Goal: Task Accomplishment & Management: Use online tool/utility

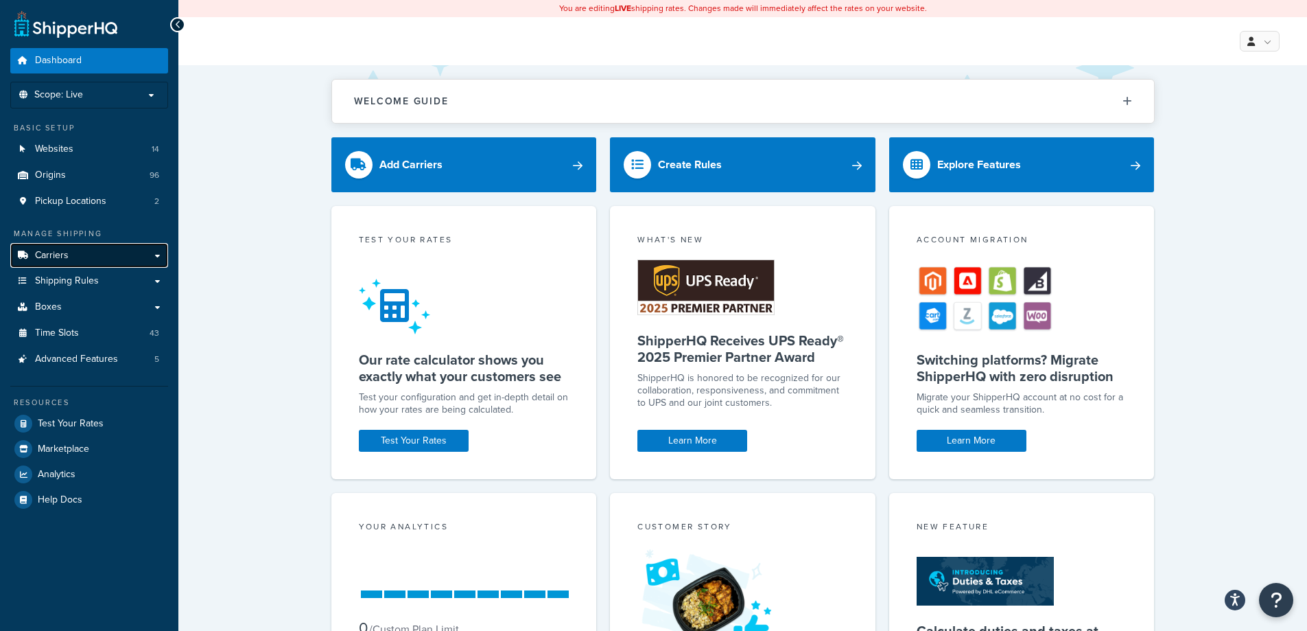
click at [89, 251] on link "Carriers" at bounding box center [89, 255] width 158 height 25
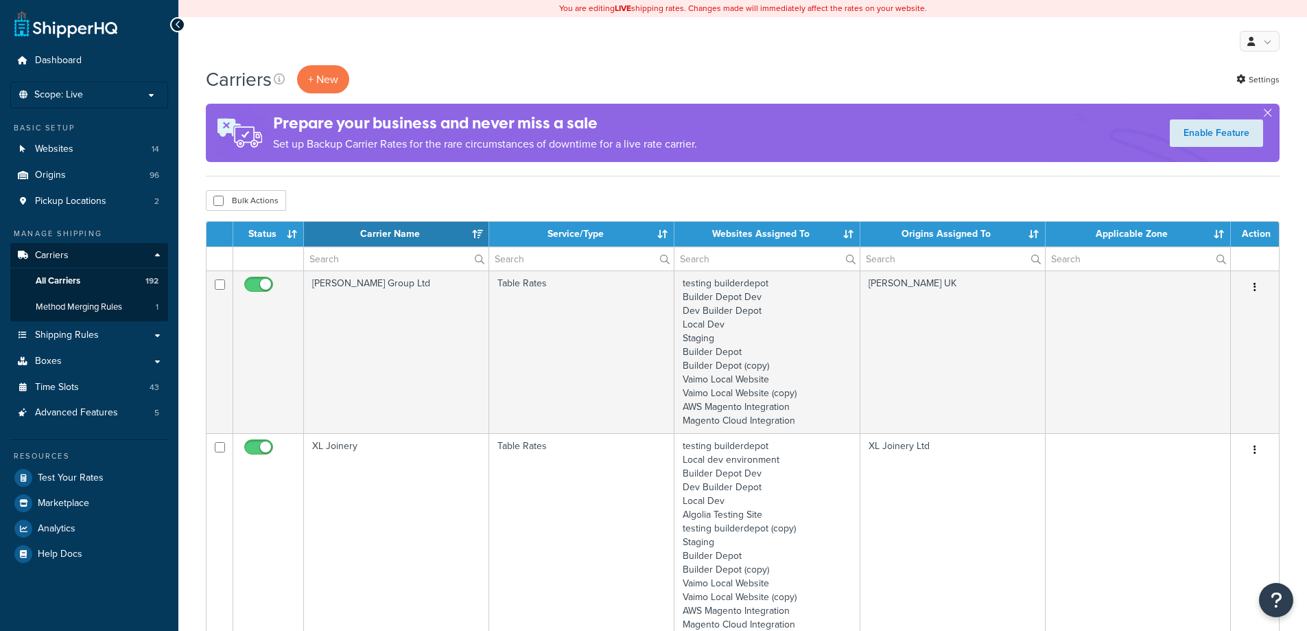
select select "15"
click at [95, 333] on span "Shipping Rules" at bounding box center [67, 335] width 64 height 12
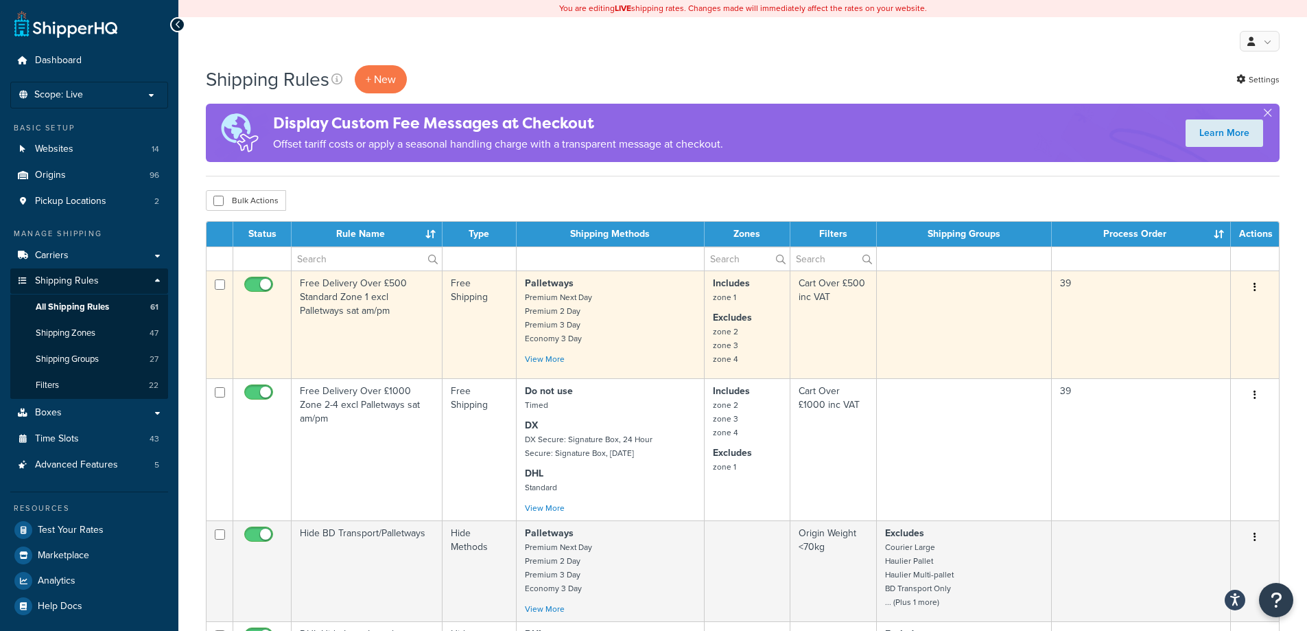
click at [1064, 300] on td "39" at bounding box center [1141, 324] width 179 height 108
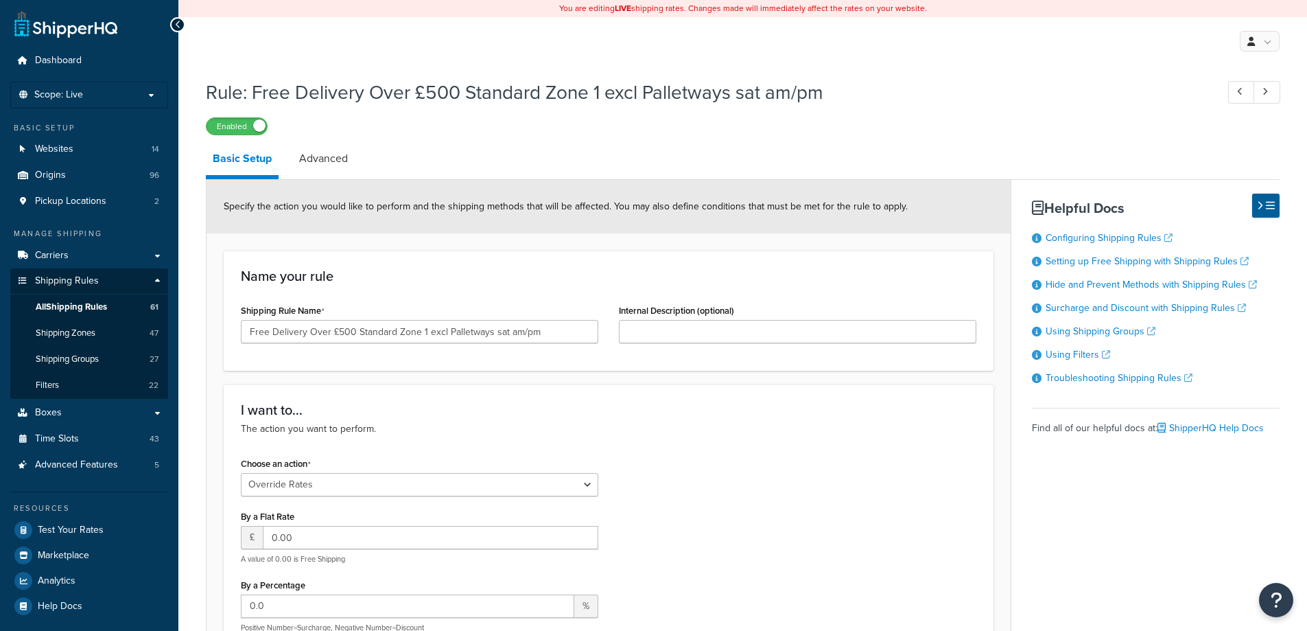
select select "OVERRIDE"
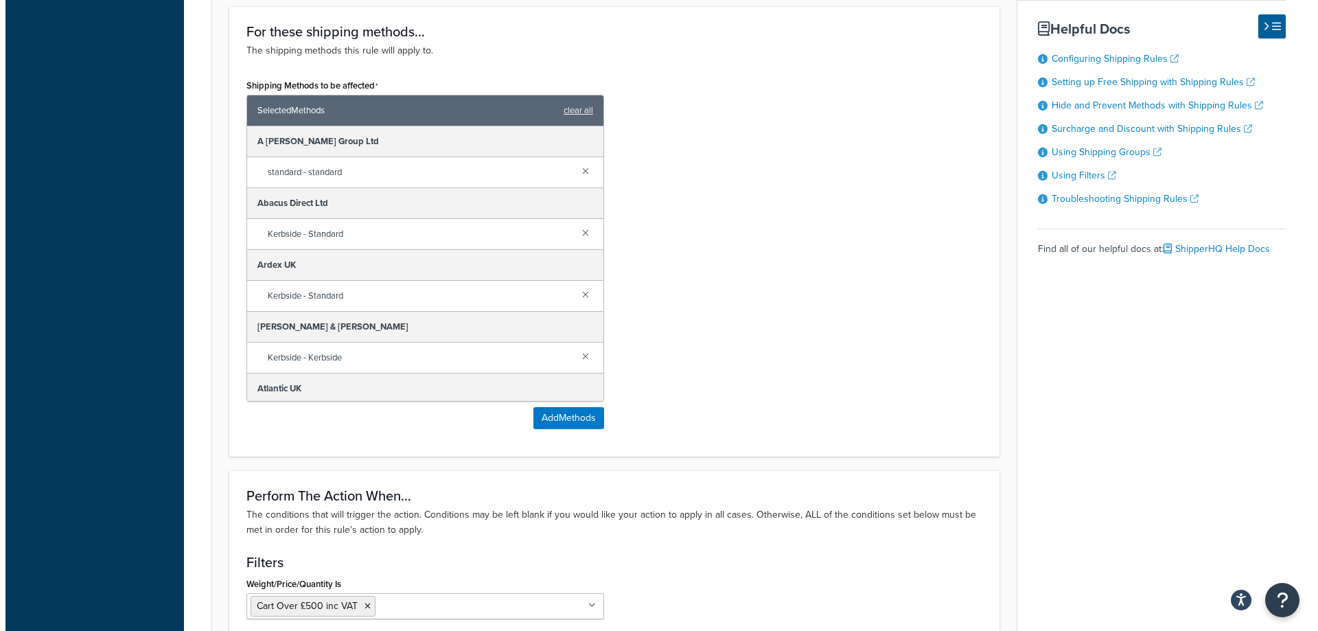
scroll to position [755, 0]
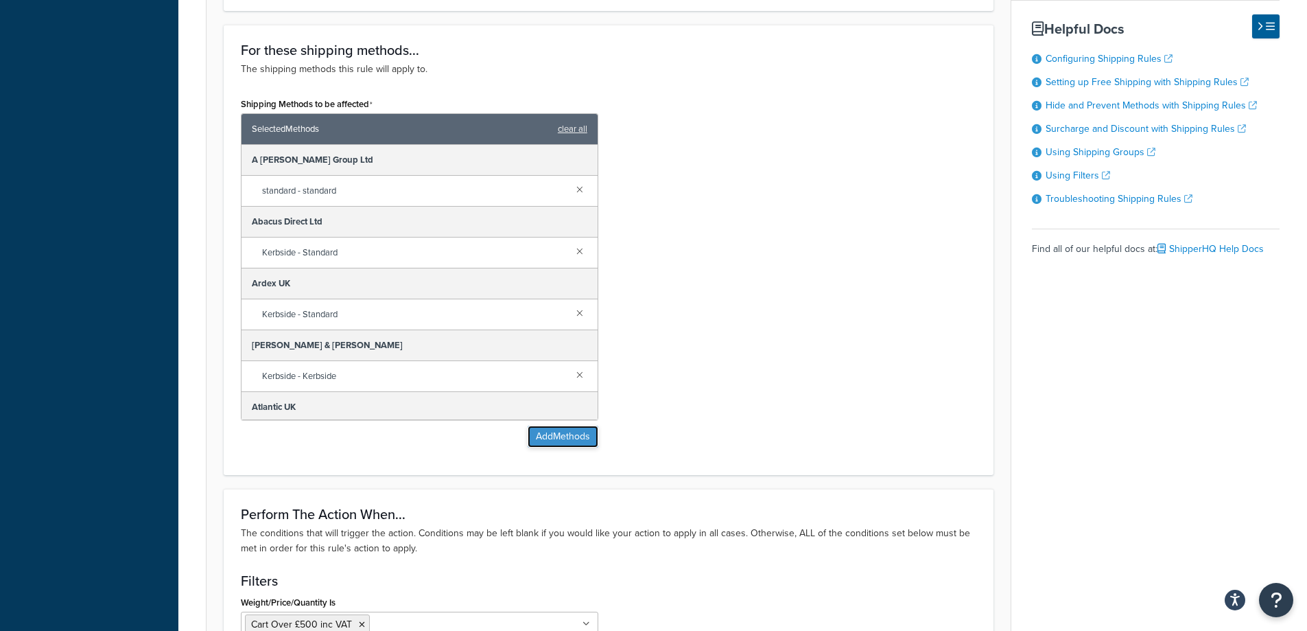
click at [552, 436] on button "Add Methods" at bounding box center [563, 437] width 71 height 22
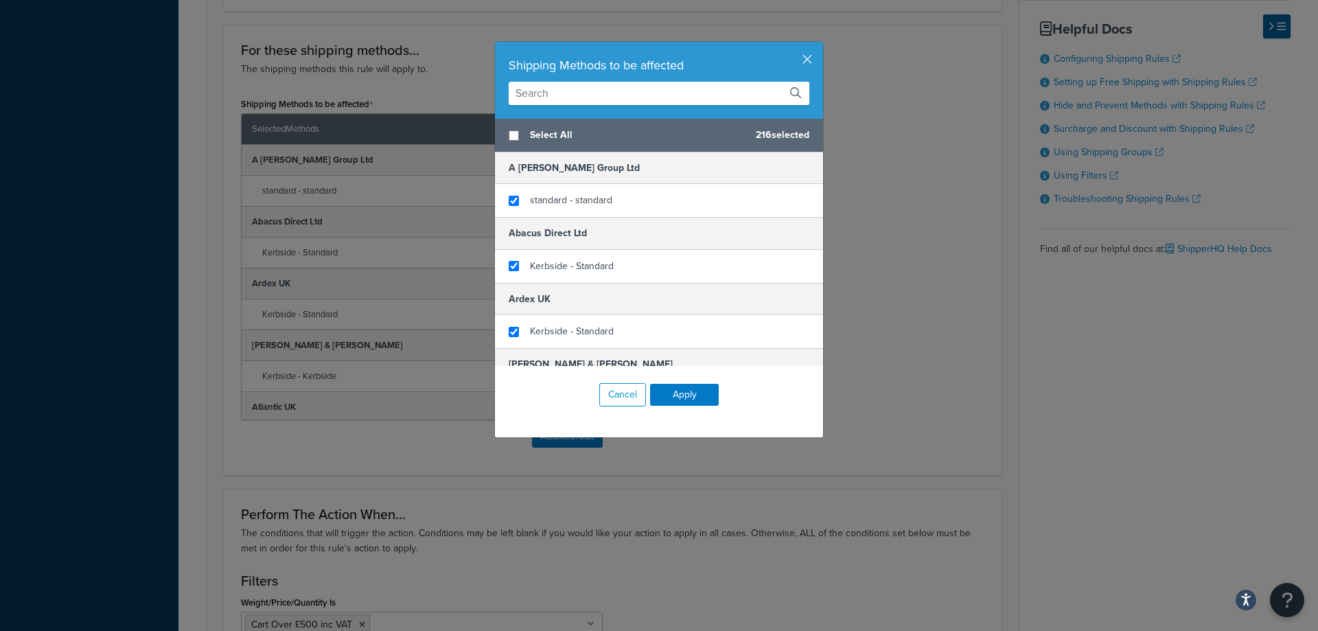
click at [554, 91] on input "text" at bounding box center [659, 93] width 301 height 23
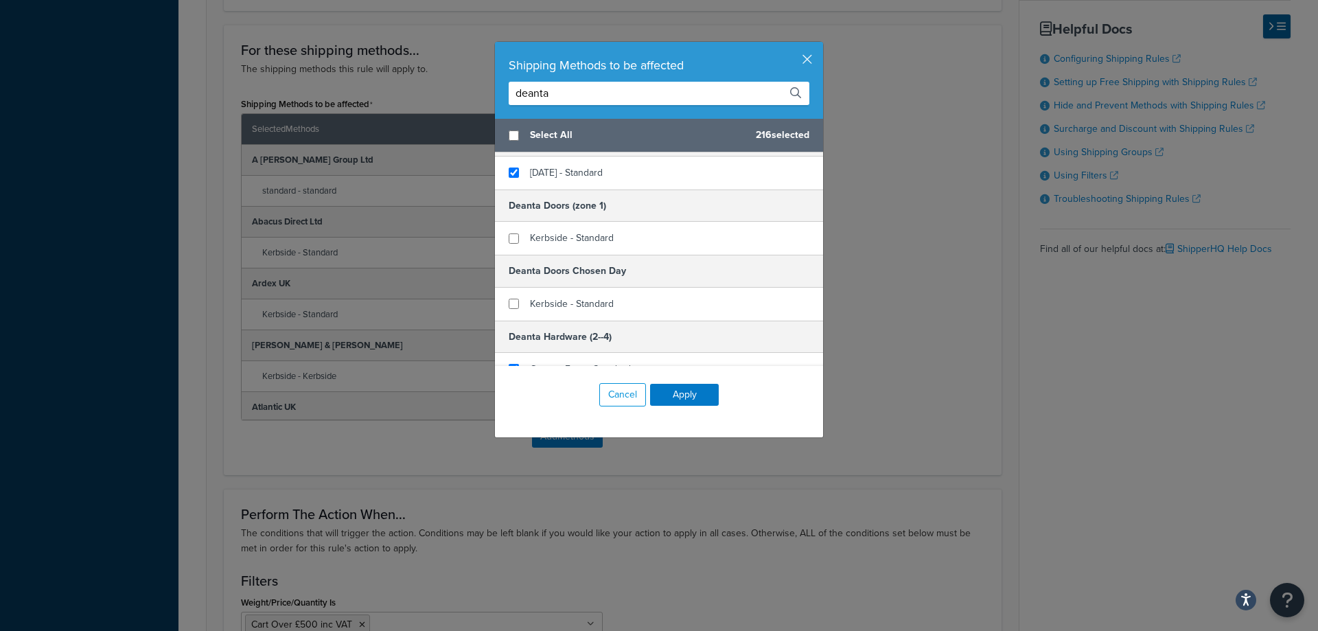
scroll to position [69, 0]
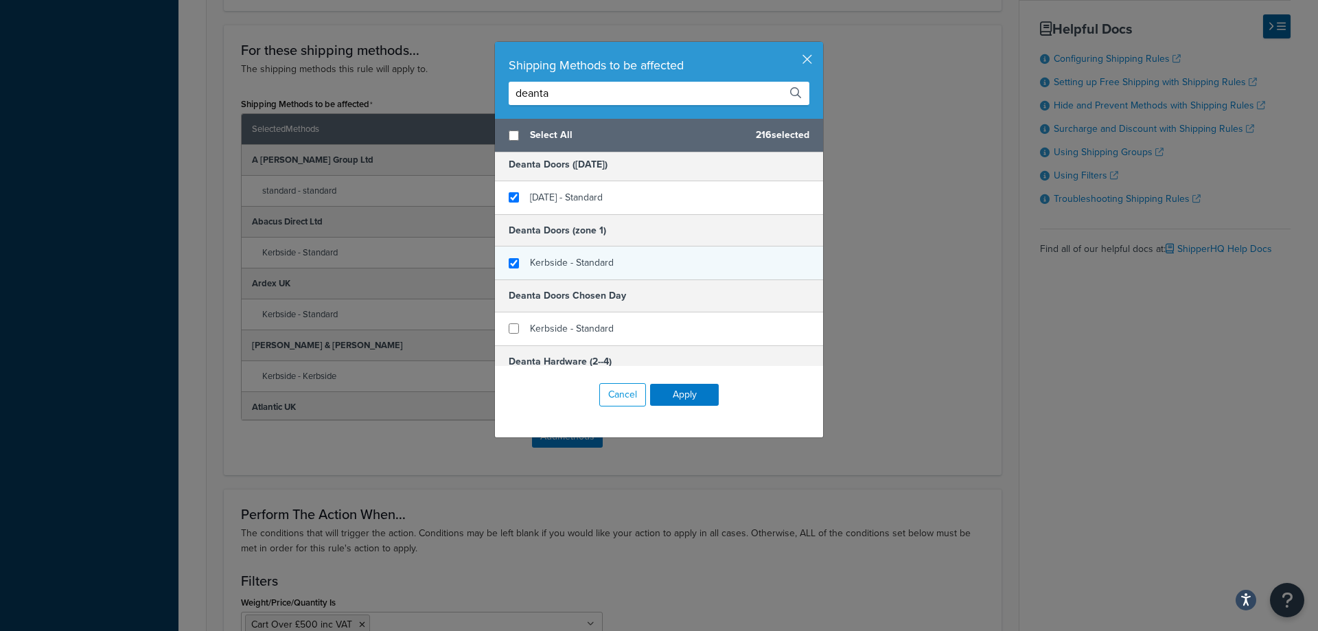
type input "deanta"
click at [511, 263] on input "checkbox" at bounding box center [514, 263] width 10 height 10
checkbox input "true"
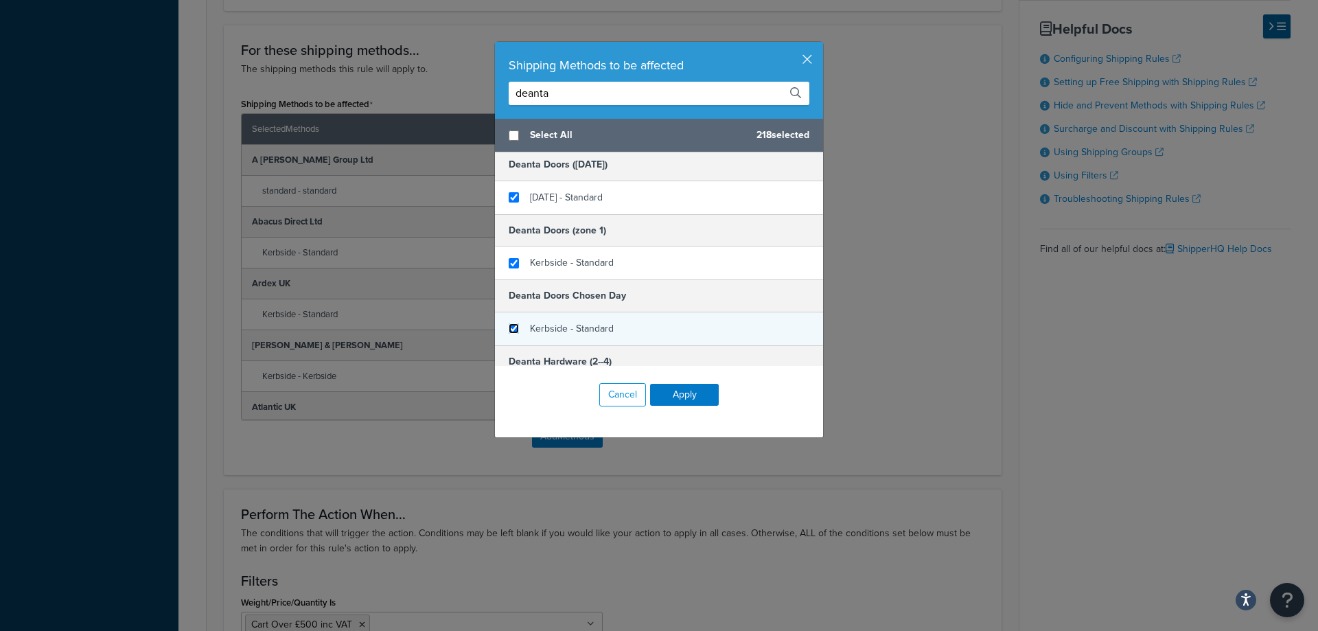
click at [509, 334] on input "checkbox" at bounding box center [514, 328] width 10 height 10
checkbox input "true"
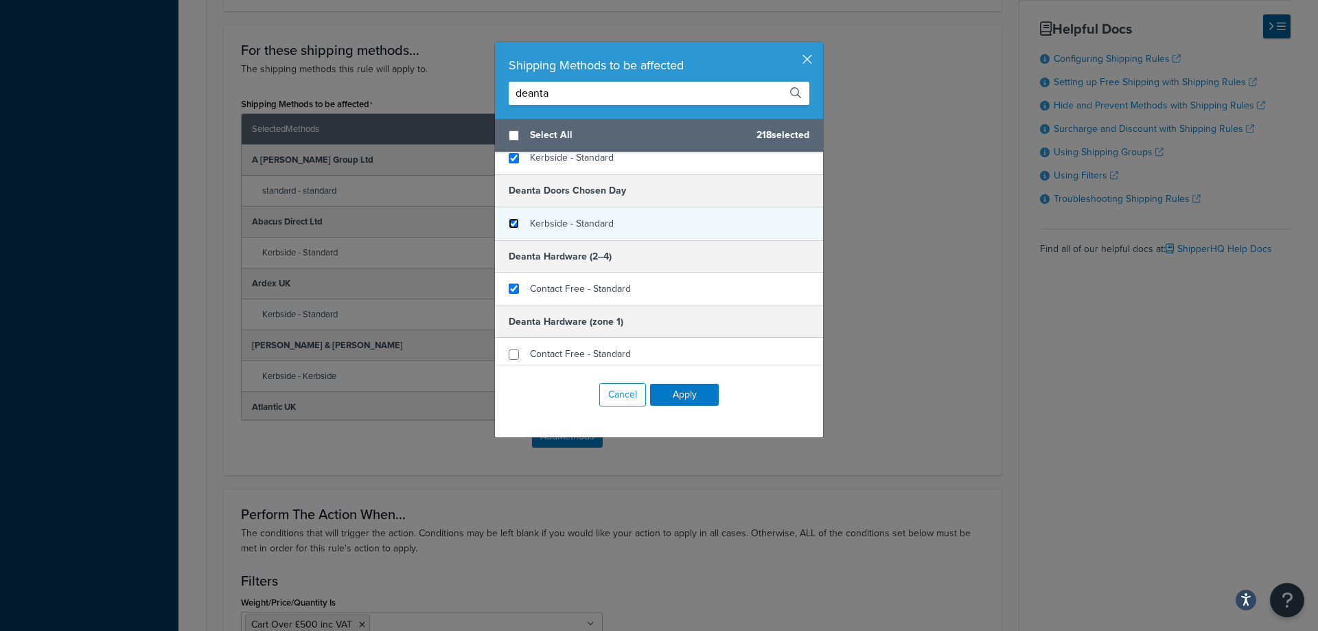
scroll to position [178, 0]
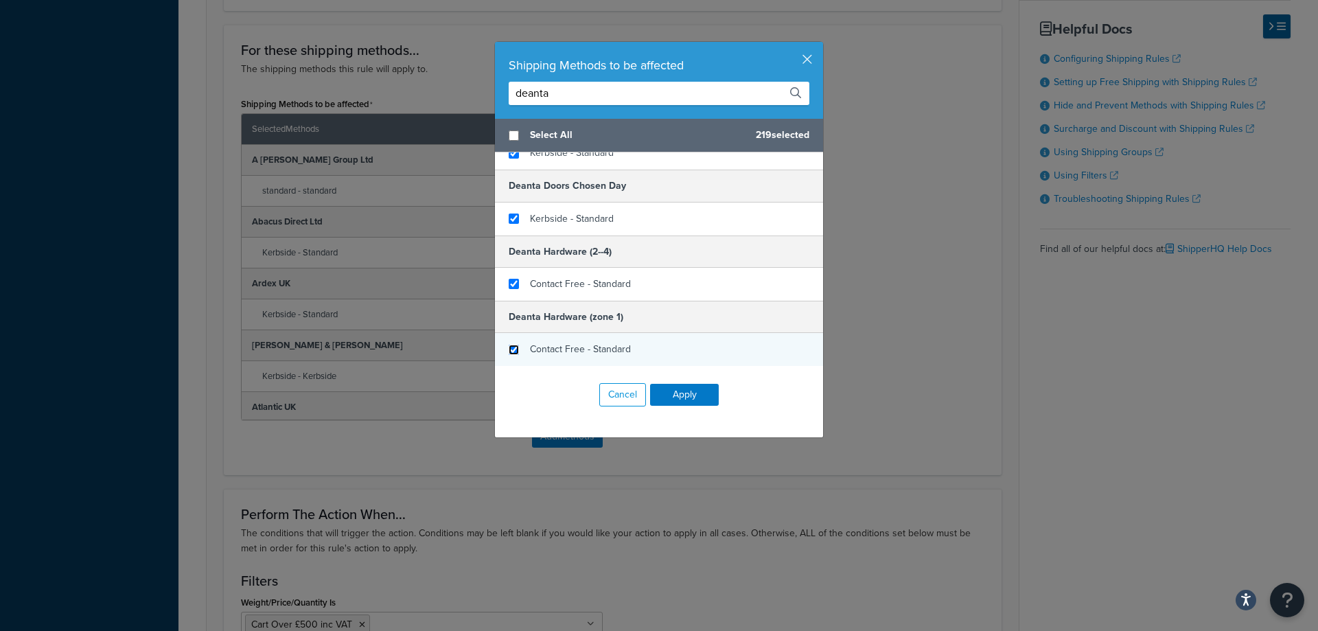
click at [509, 349] on input "checkbox" at bounding box center [514, 350] width 10 height 10
checkbox input "true"
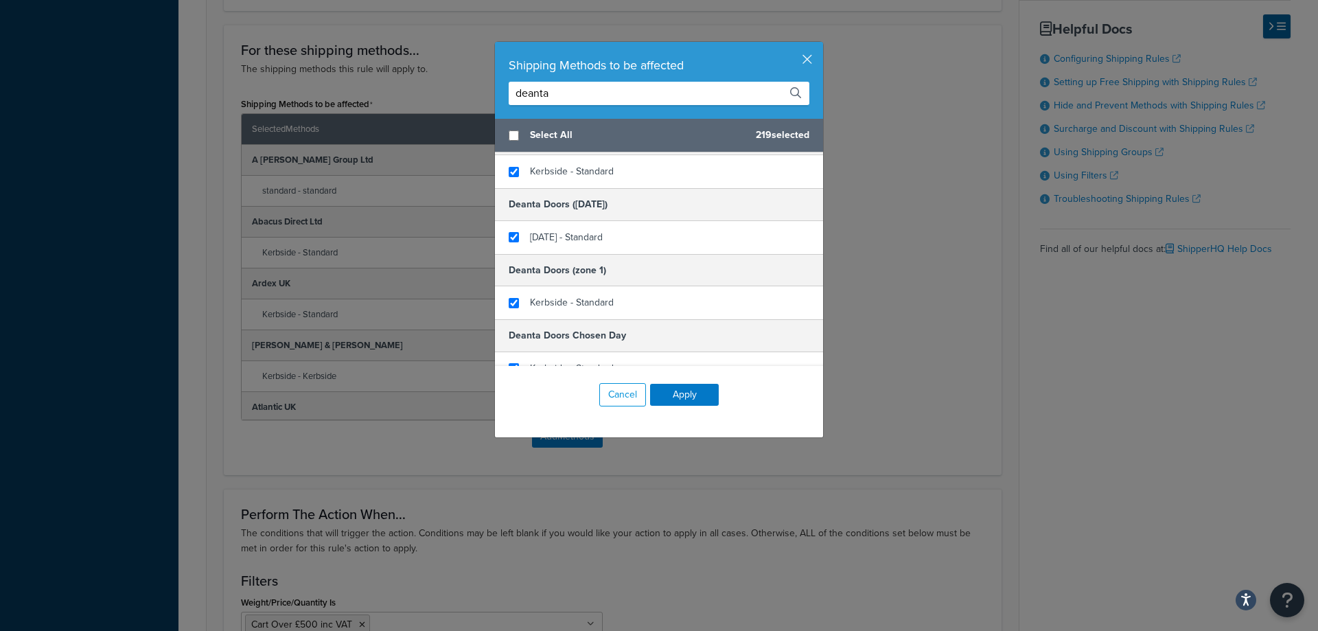
scroll to position [0, 0]
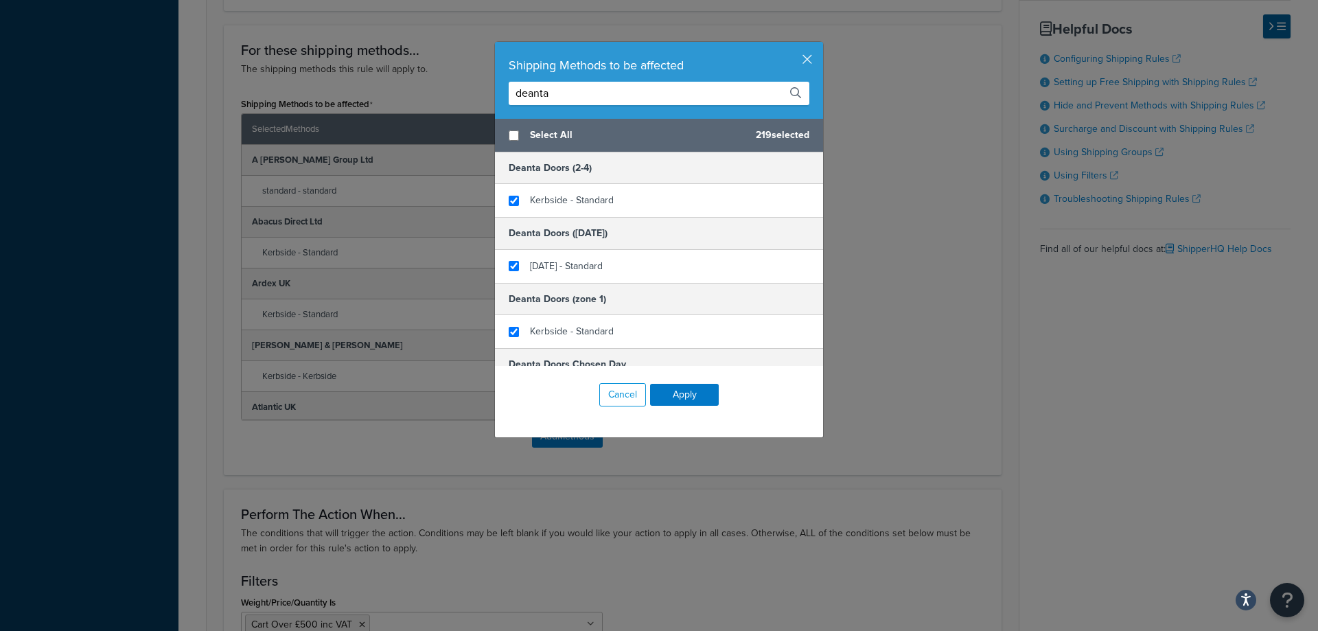
click at [571, 93] on input "deanta" at bounding box center [659, 93] width 301 height 23
click at [509, 135] on input "checkbox" at bounding box center [514, 135] width 10 height 10
click at [512, 136] on input "checkbox" at bounding box center [514, 135] width 10 height 10
checkbox input "false"
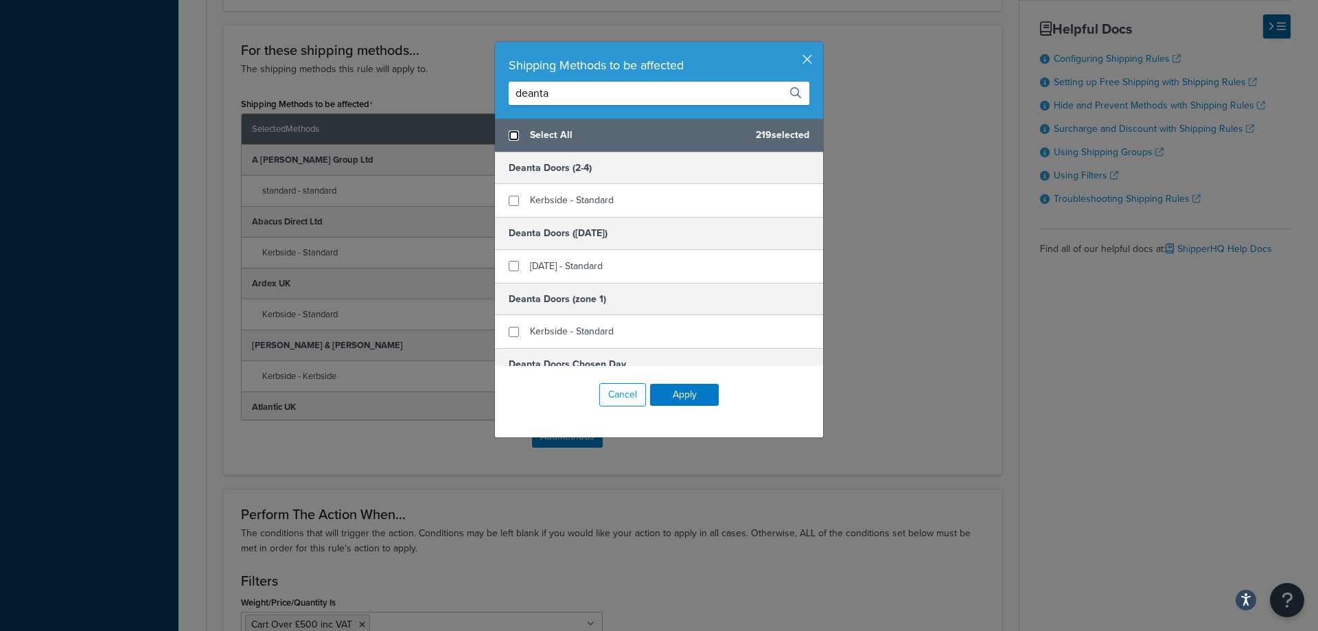
checkbox input "false"
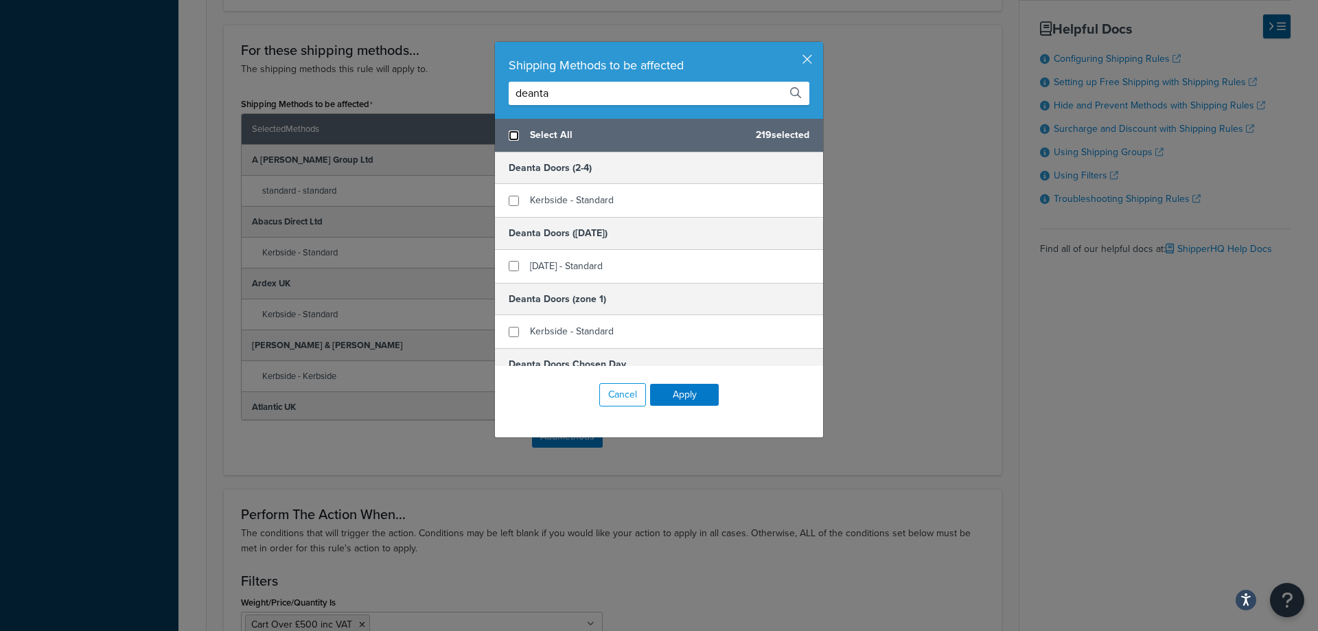
checkbox input "false"
click at [509, 136] on input "checkbox" at bounding box center [514, 135] width 10 height 10
checkbox input "true"
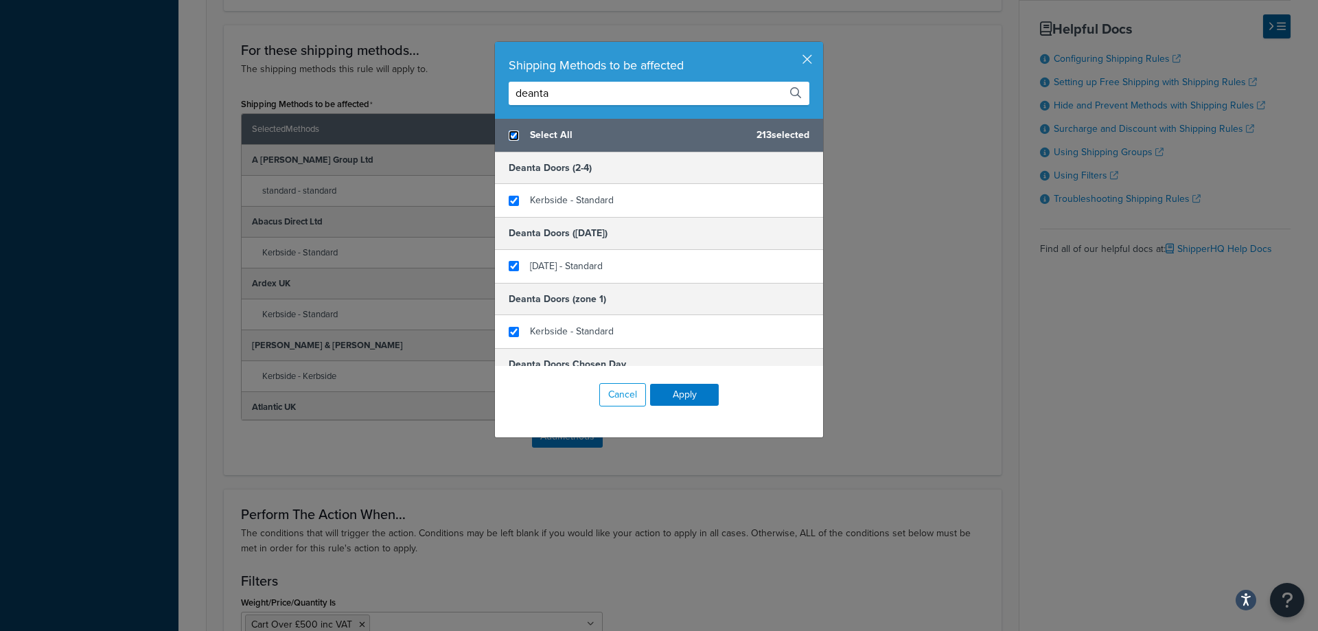
checkbox input "true"
click at [509, 136] on input "checkbox" at bounding box center [514, 135] width 10 height 10
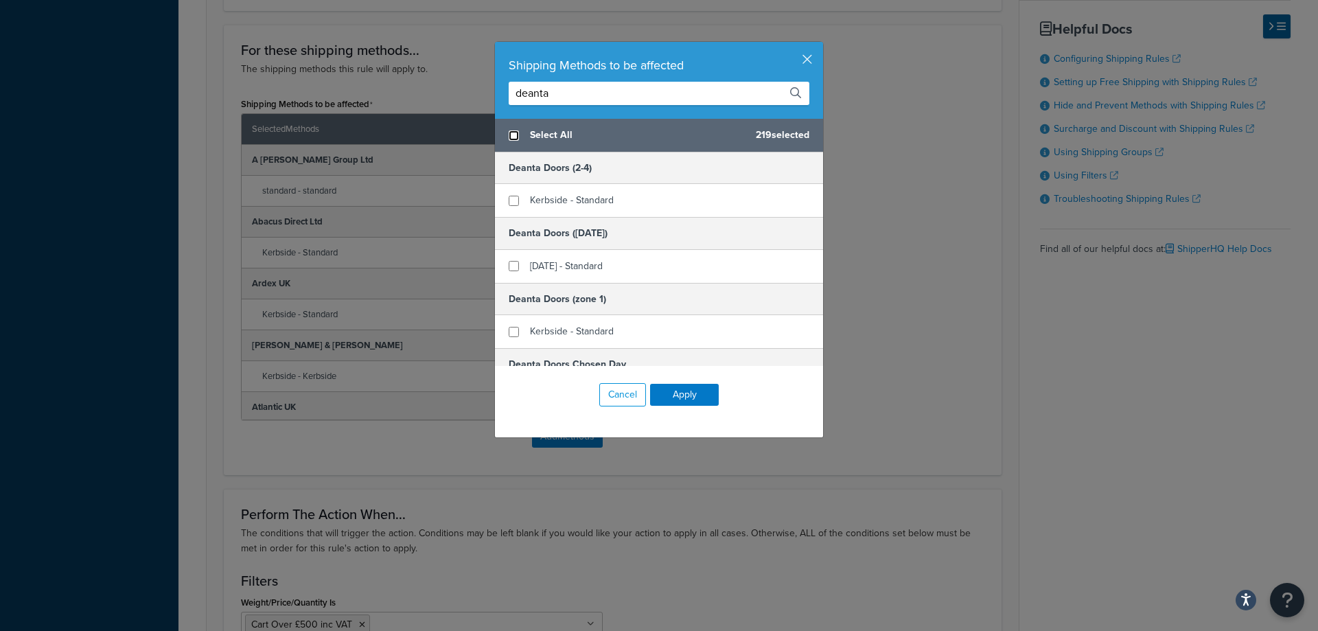
checkbox input "false"
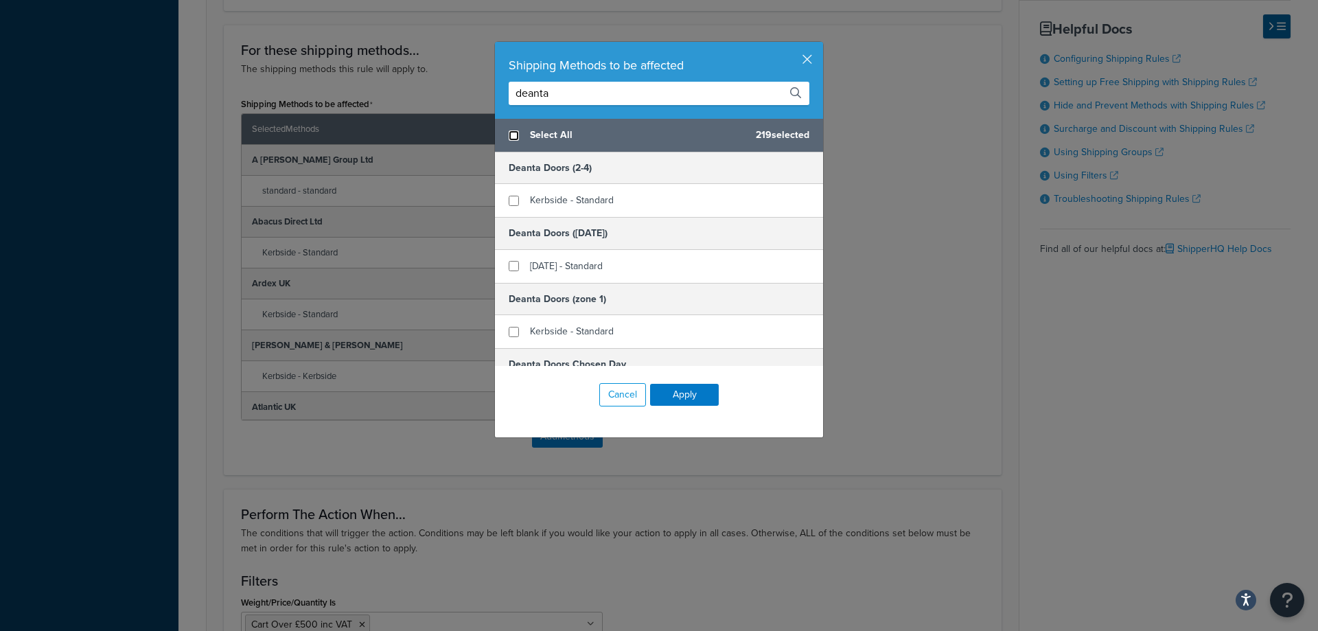
checkbox input "false"
click at [603, 393] on button "Cancel" at bounding box center [622, 394] width 47 height 23
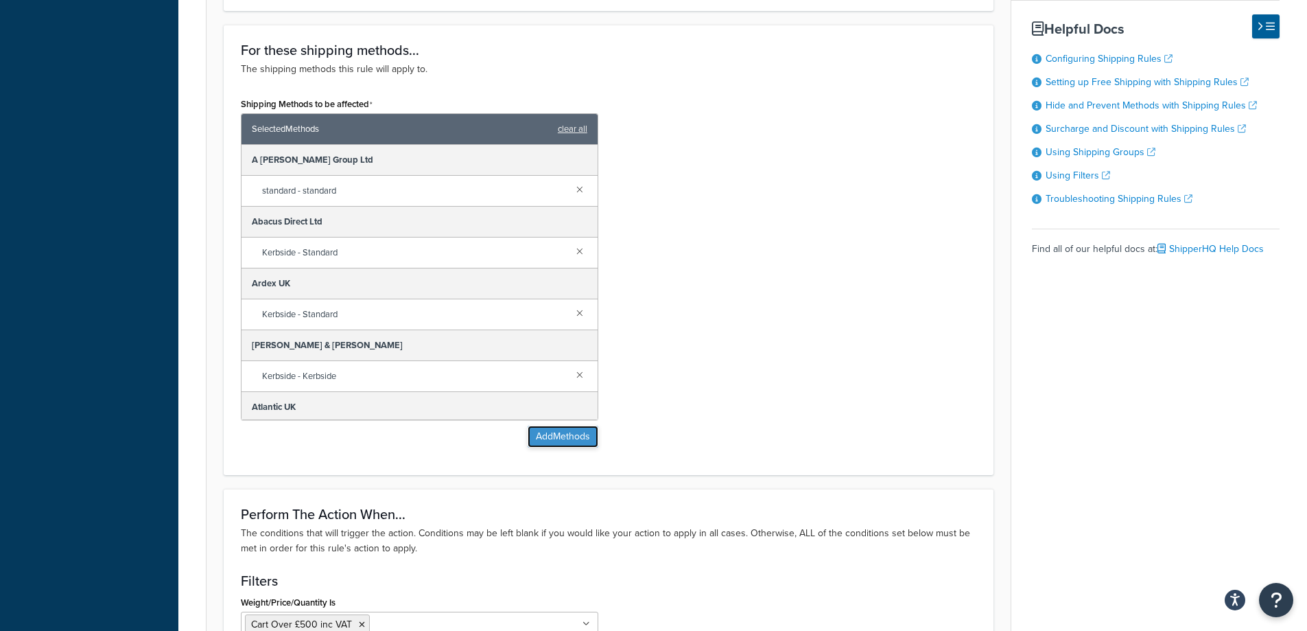
click at [538, 437] on button "Add Methods" at bounding box center [563, 437] width 71 height 22
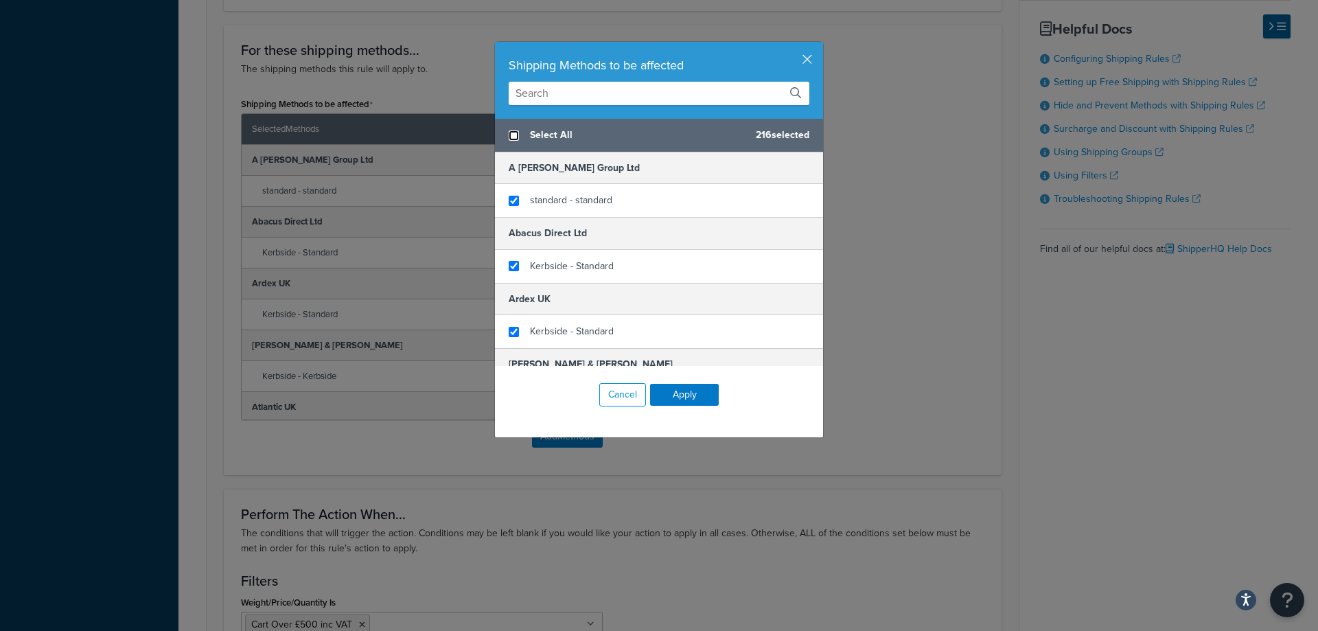
click at [509, 133] on input "checkbox" at bounding box center [514, 135] width 10 height 10
checkbox input "true"
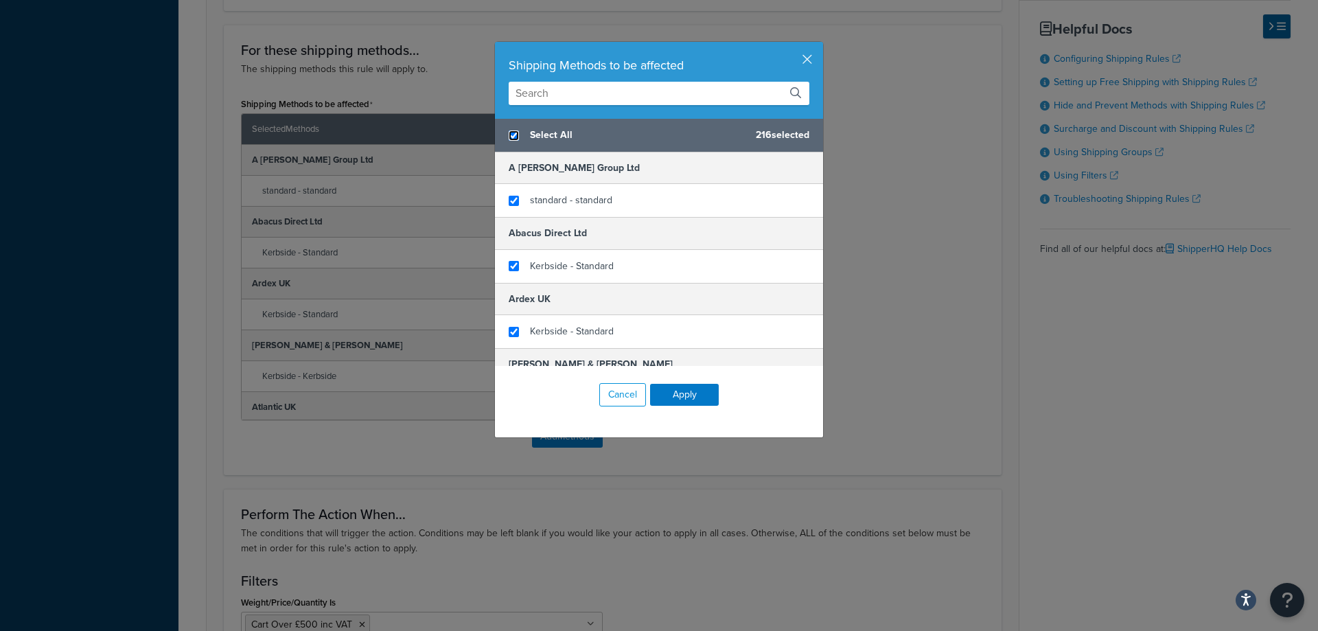
checkbox input "true"
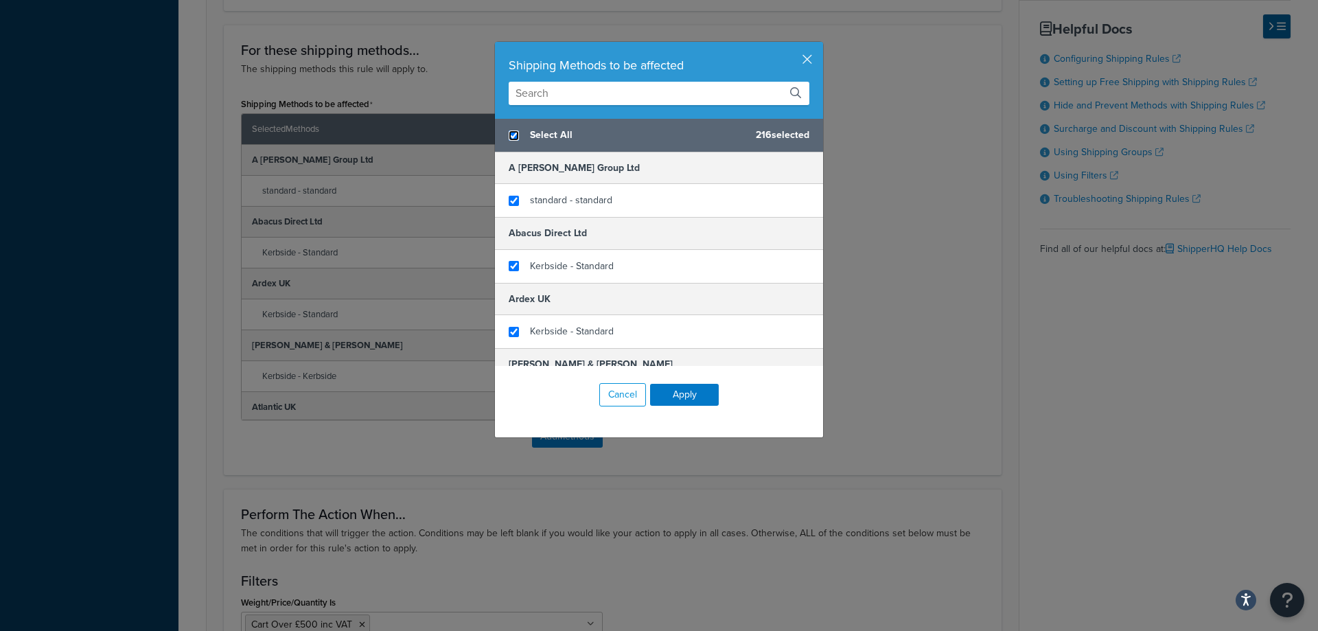
checkbox input "true"
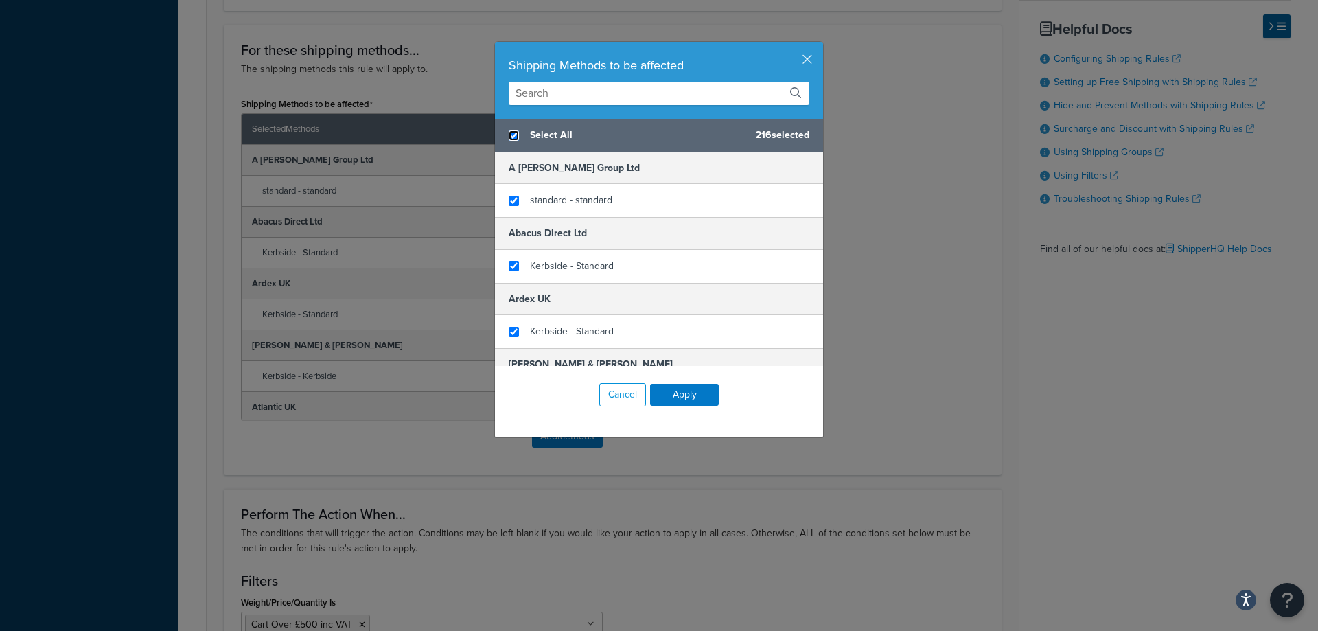
checkbox input "true"
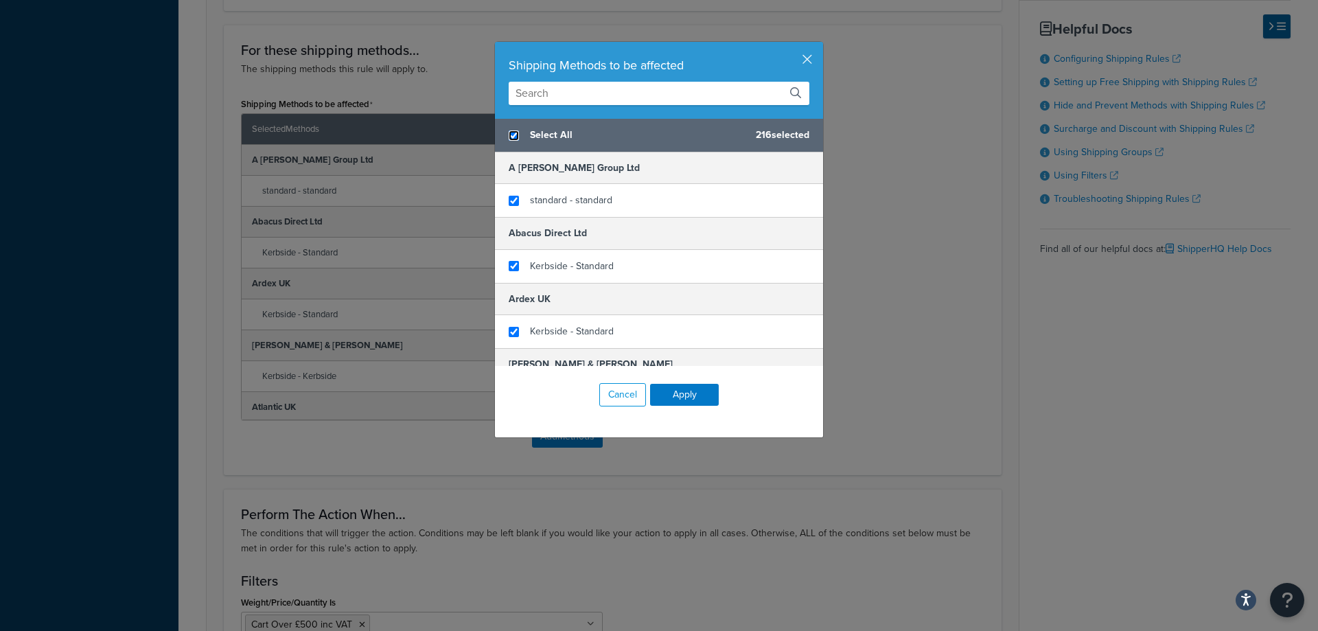
checkbox input "true"
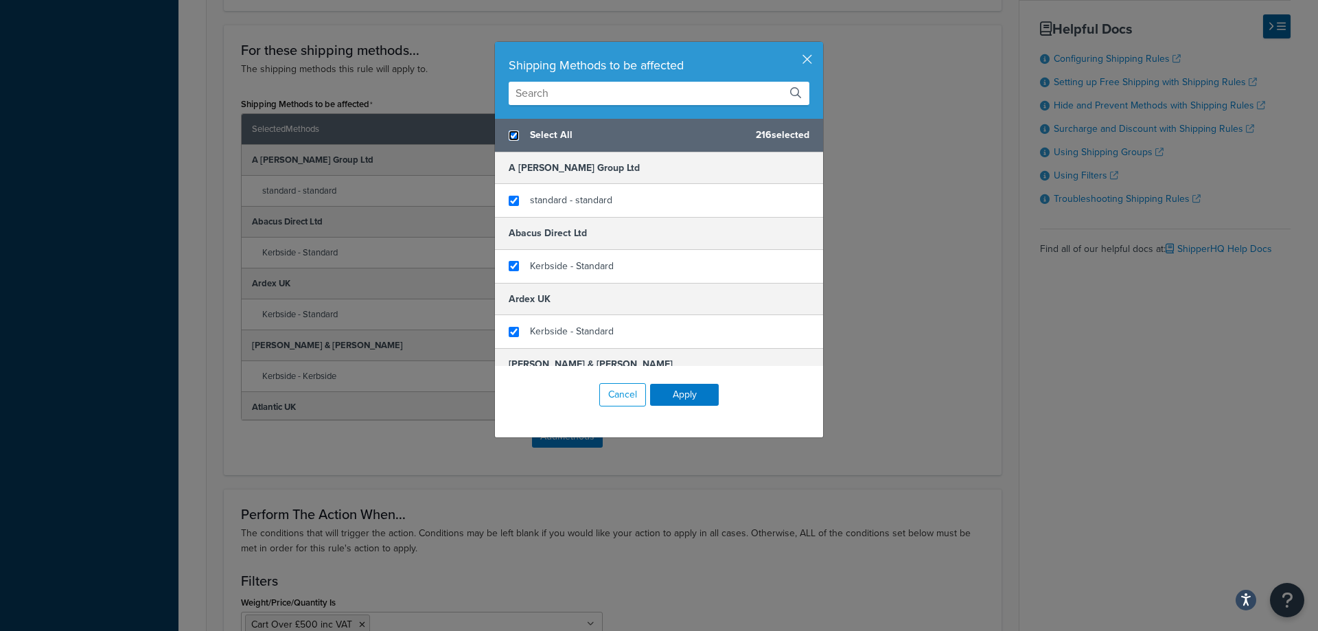
checkbox input "true"
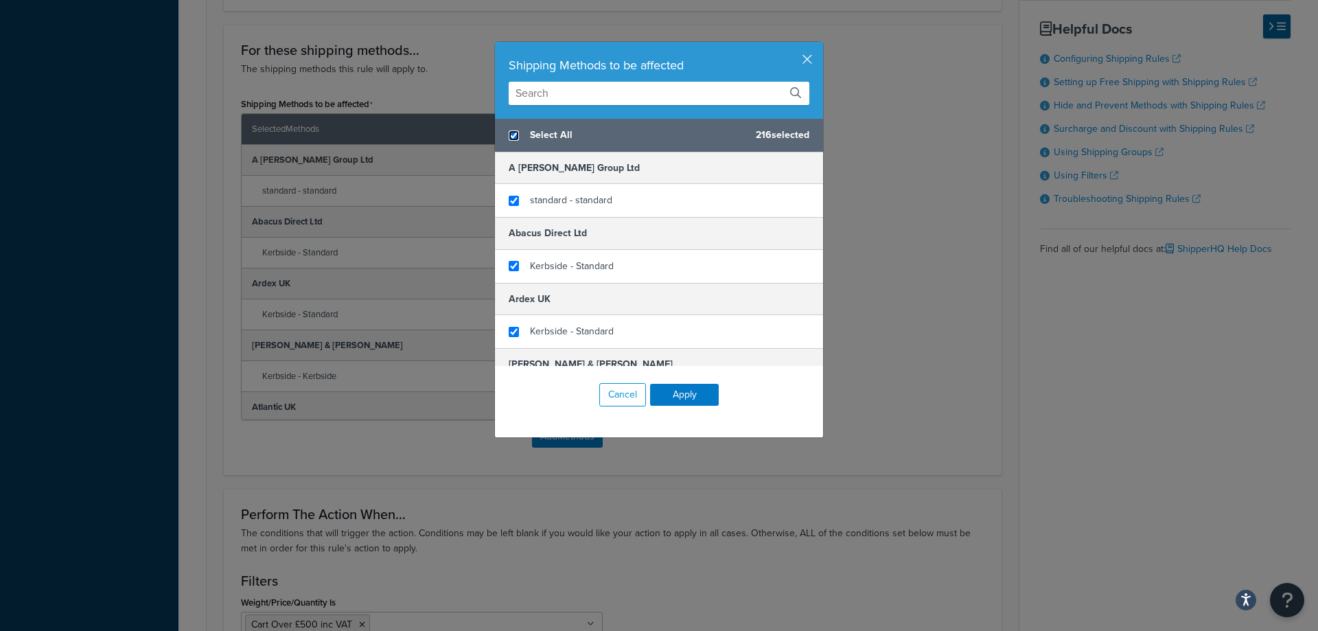
checkbox input "true"
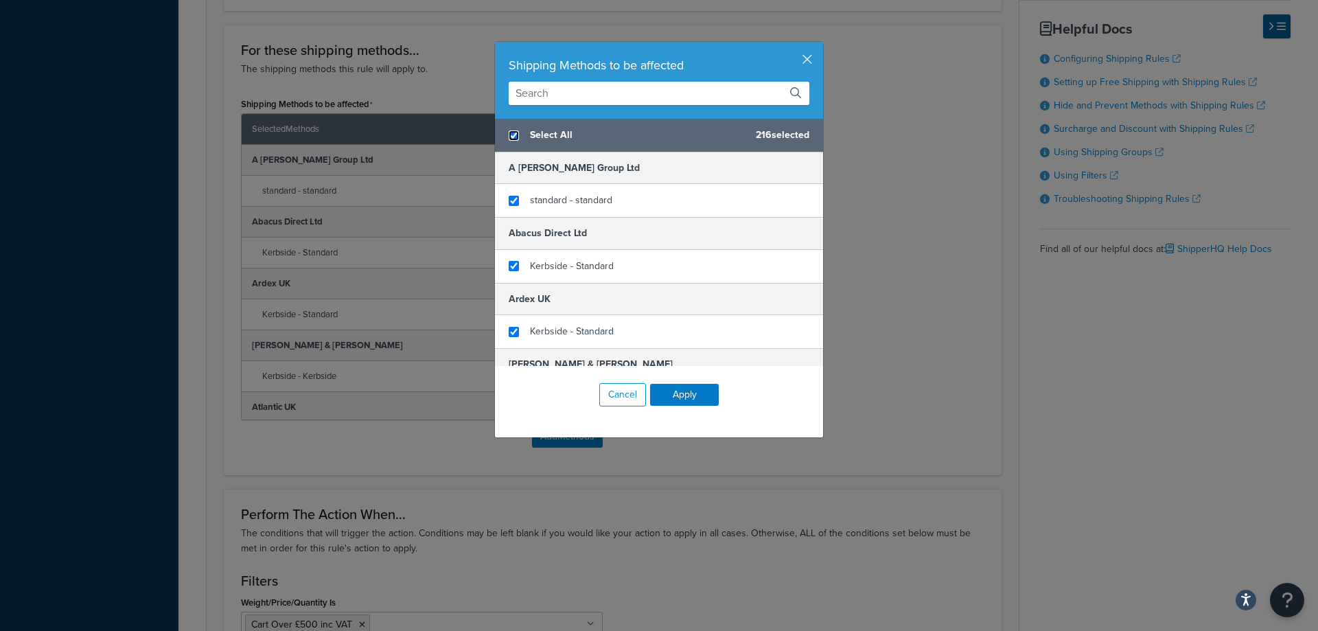
checkbox input "true"
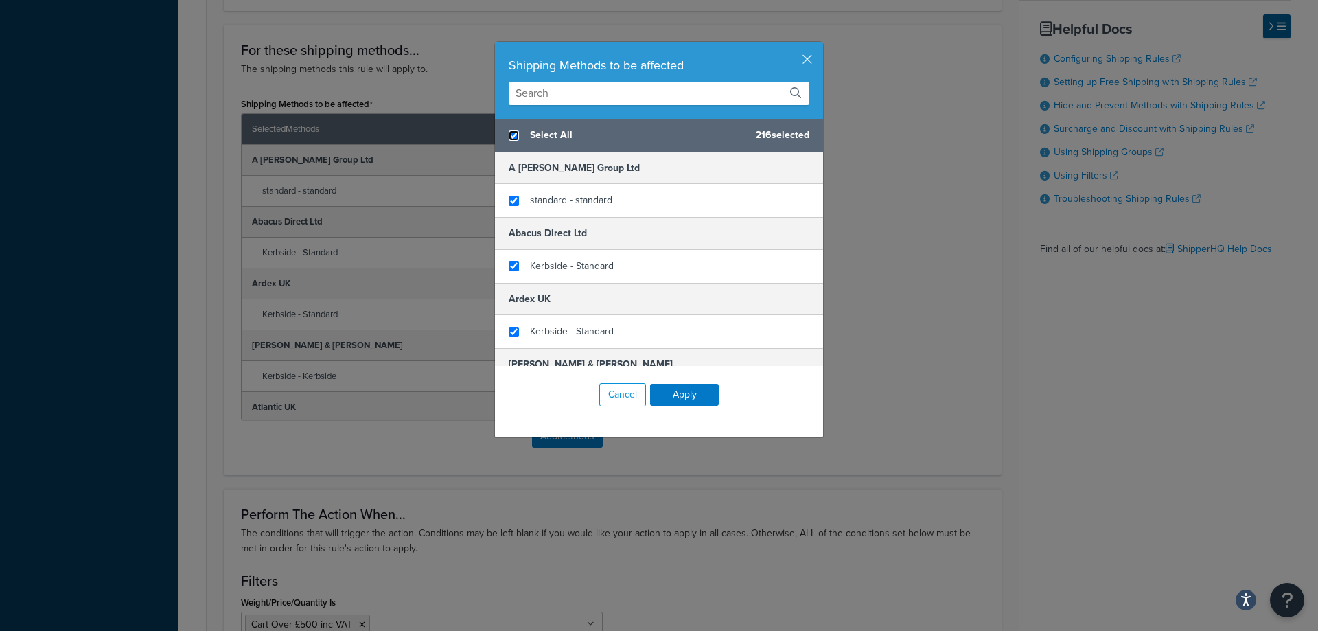
checkbox input "true"
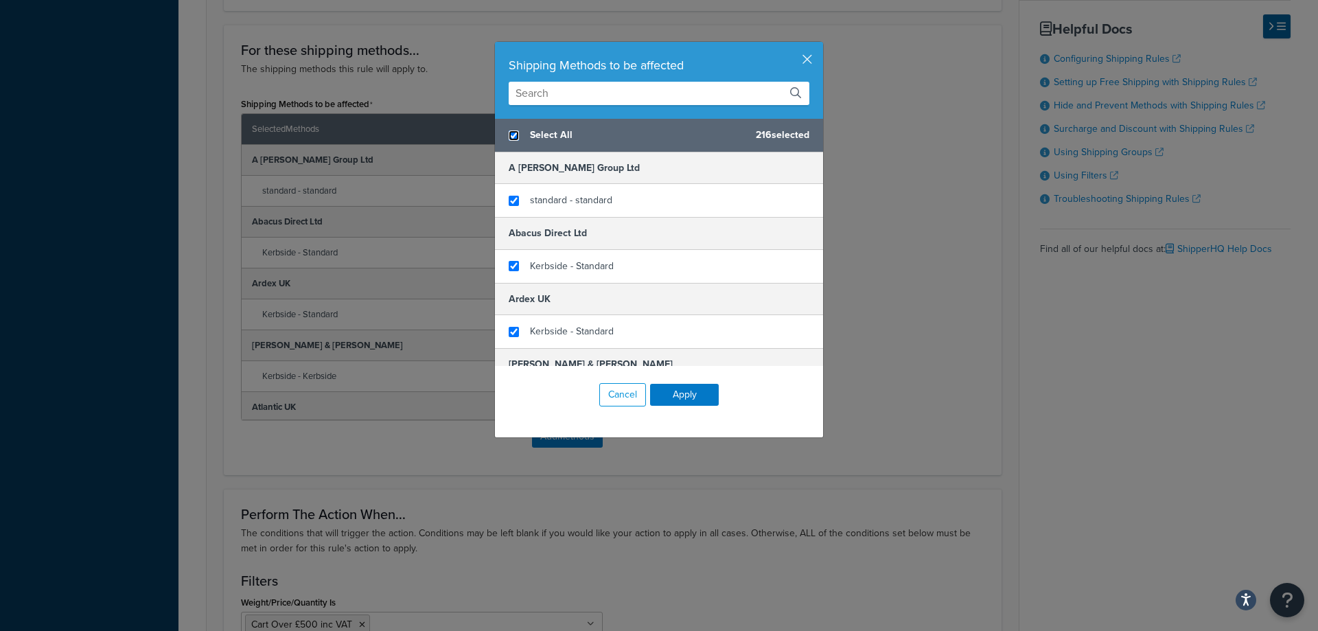
checkbox input "true"
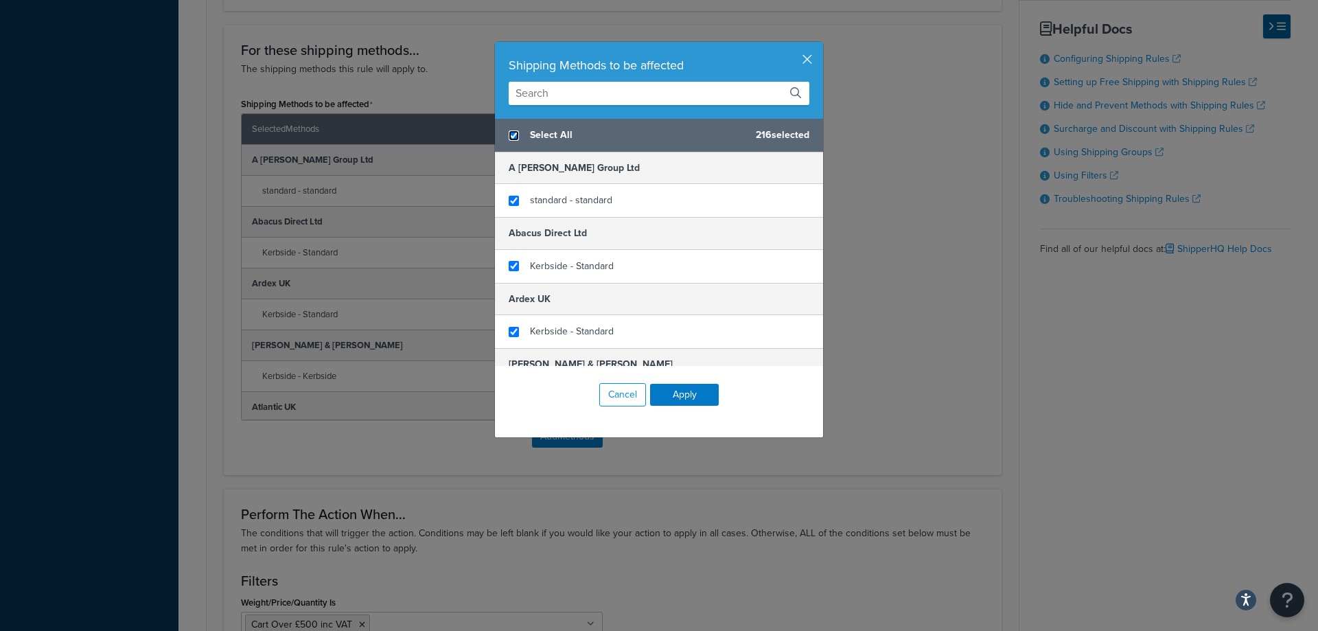
checkbox input "true"
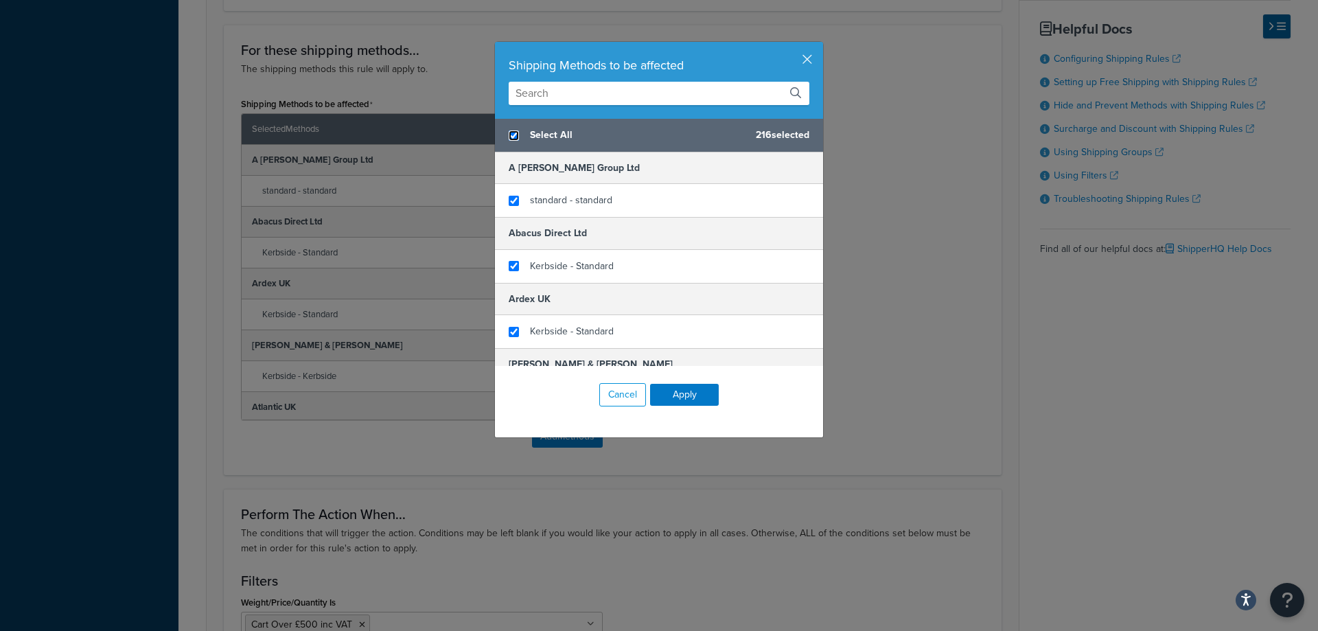
checkbox input "true"
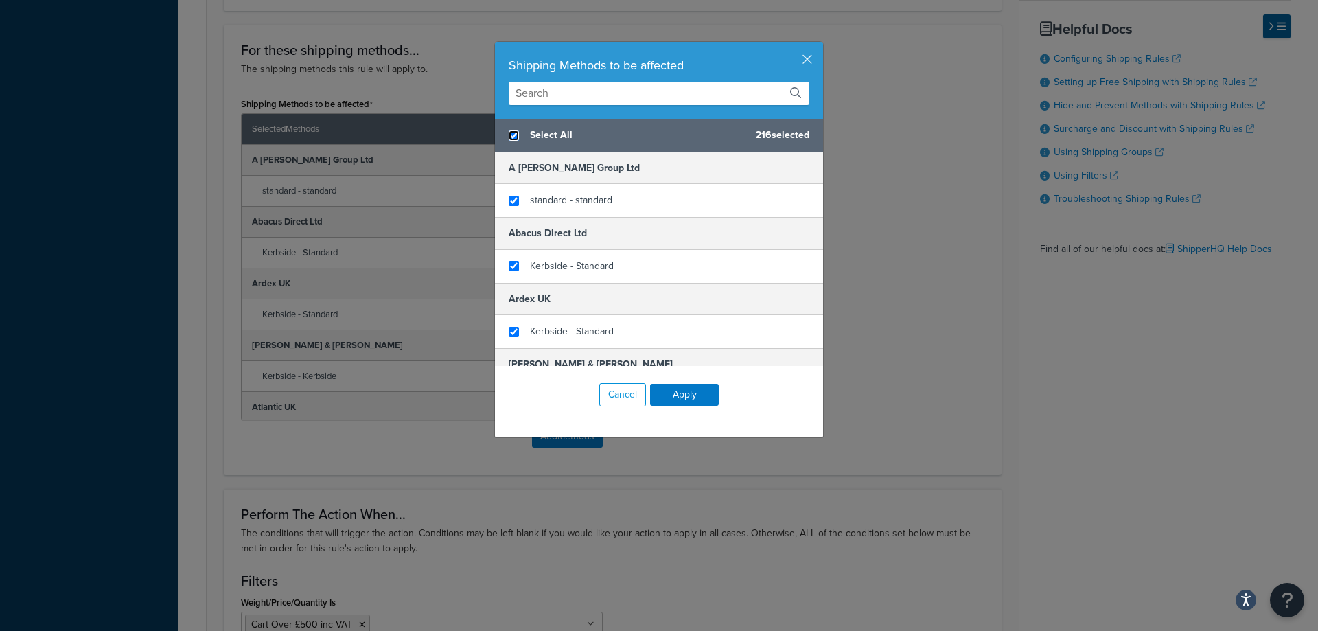
checkbox input "true"
click at [510, 136] on input "checkbox" at bounding box center [514, 135] width 10 height 10
checkbox input "false"
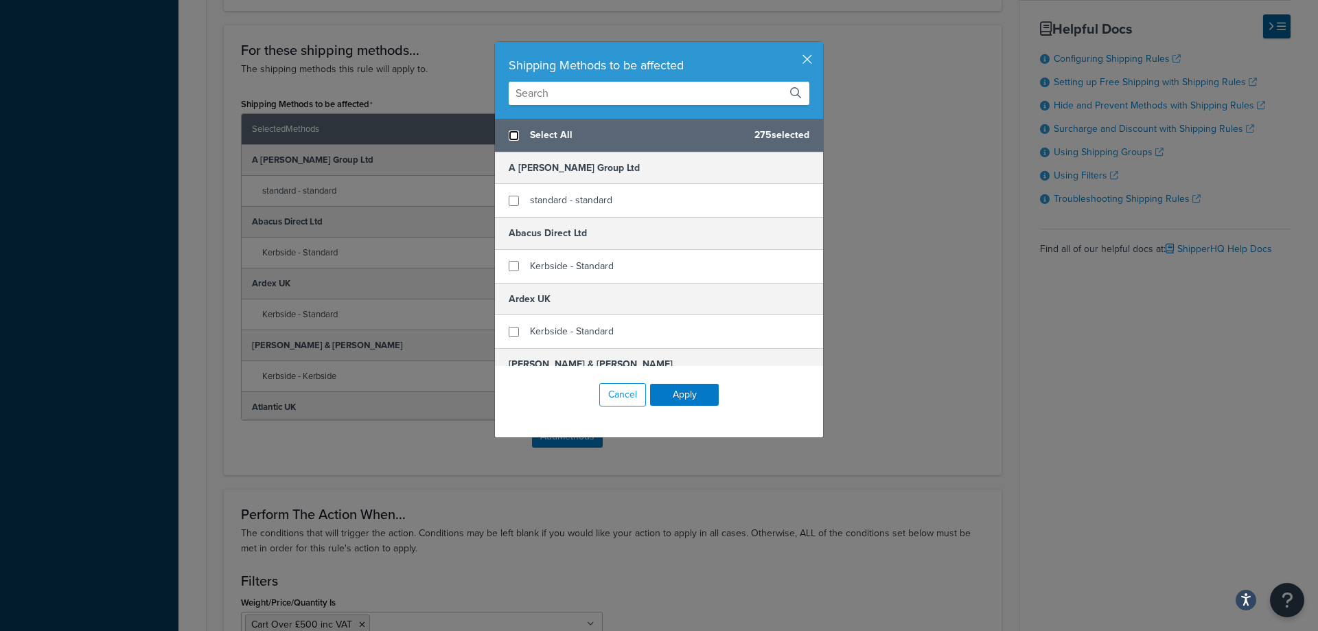
checkbox input "false"
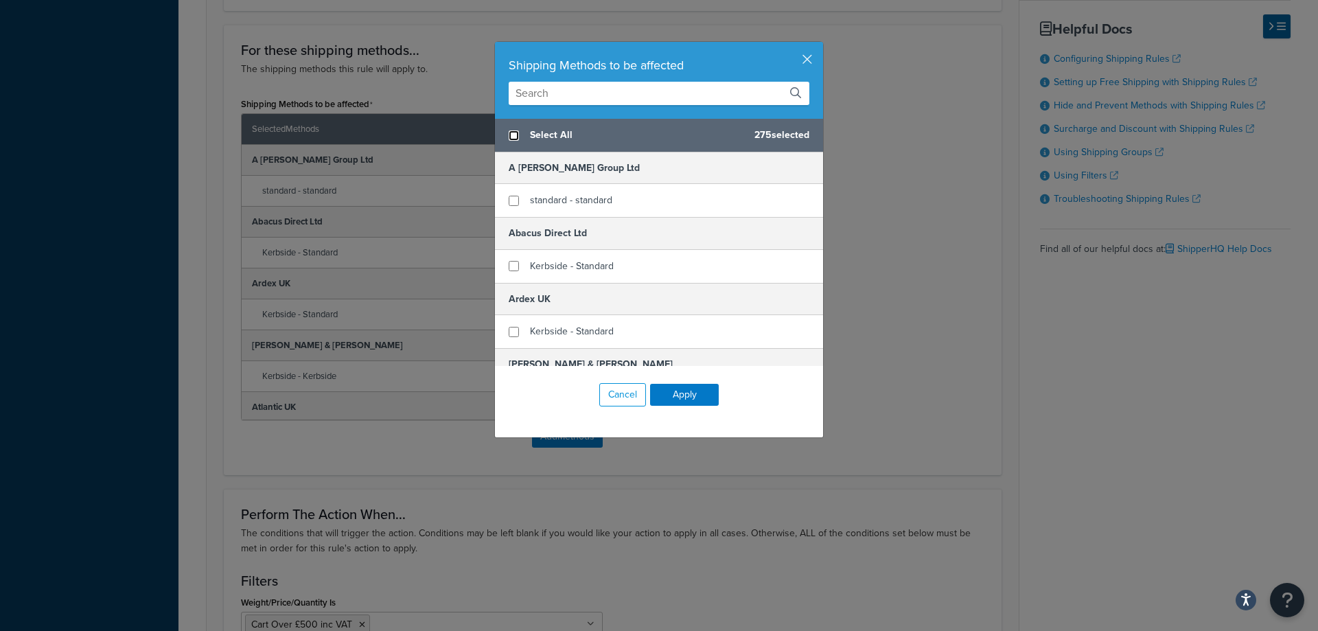
checkbox input "false"
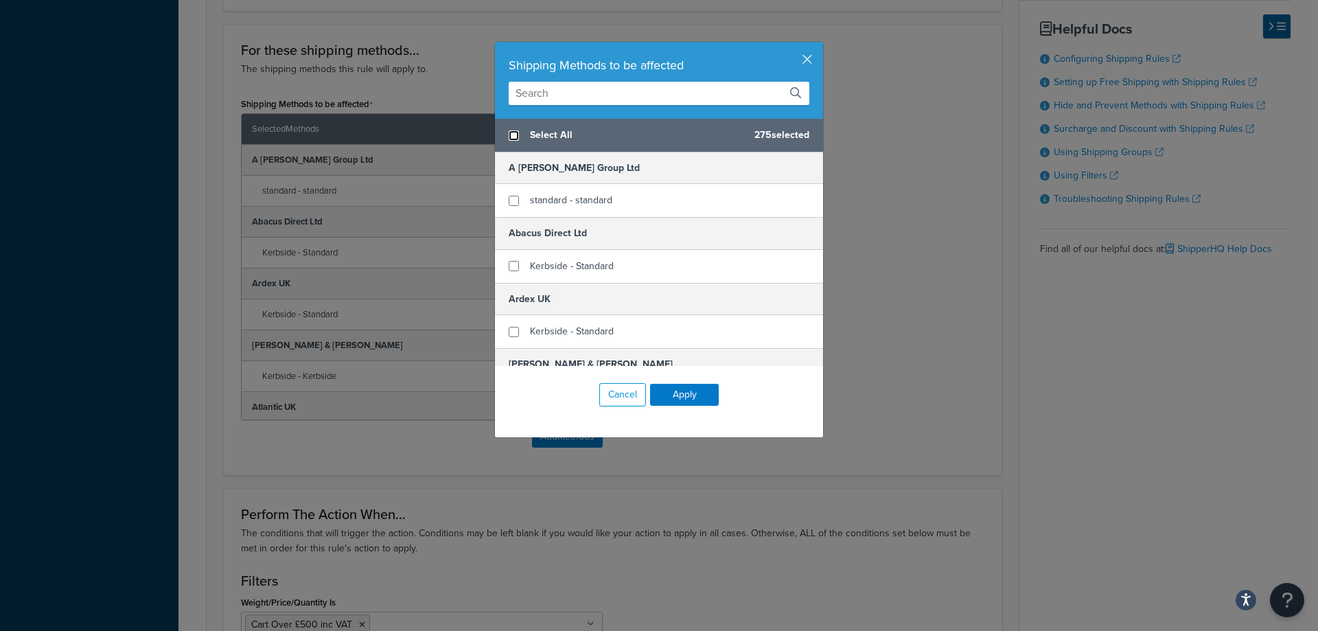
checkbox input "false"
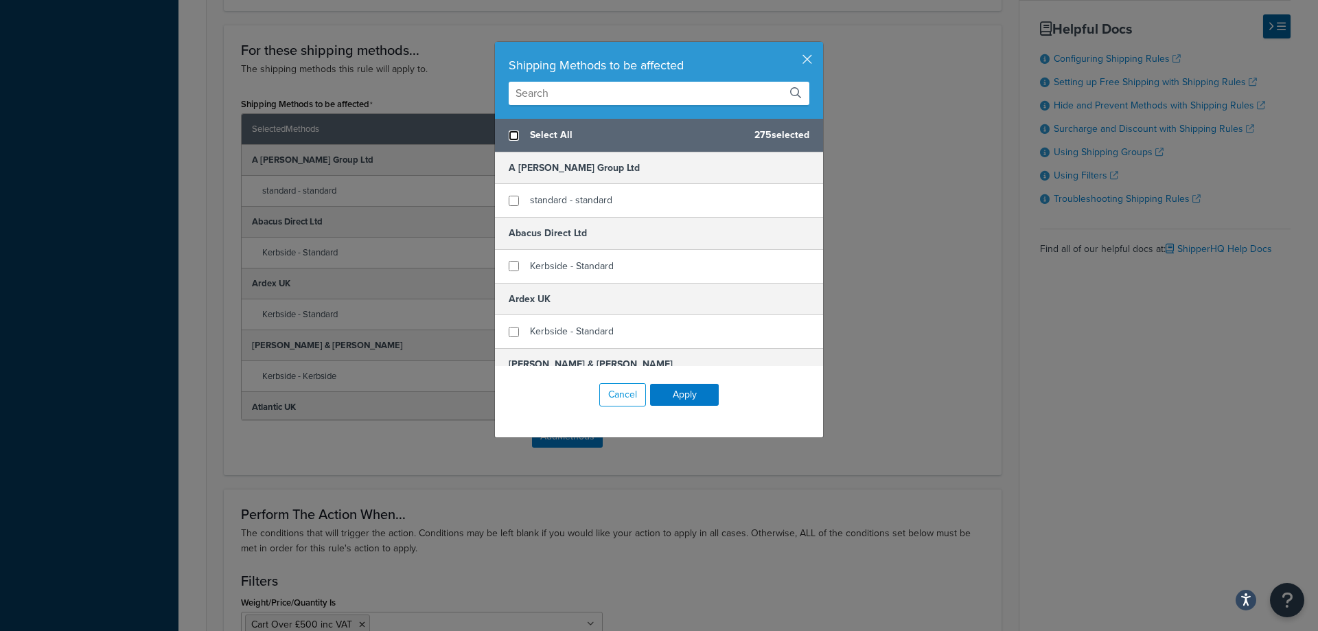
checkbox input "false"
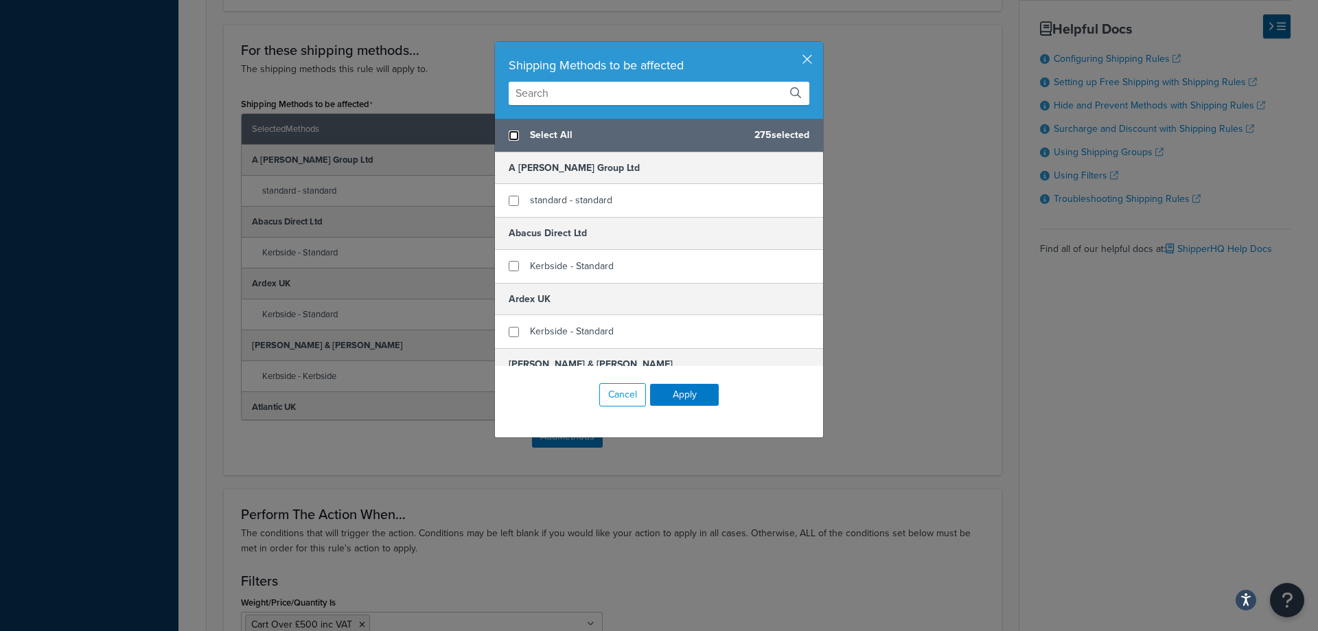
checkbox input "false"
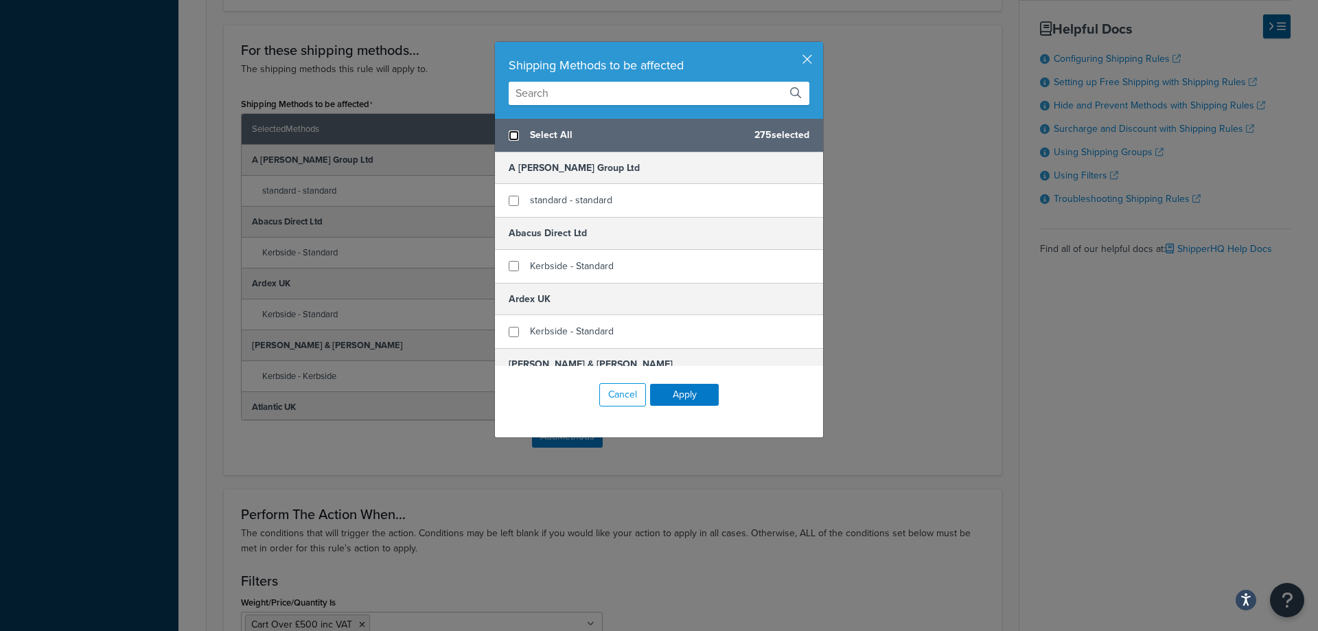
checkbox input "false"
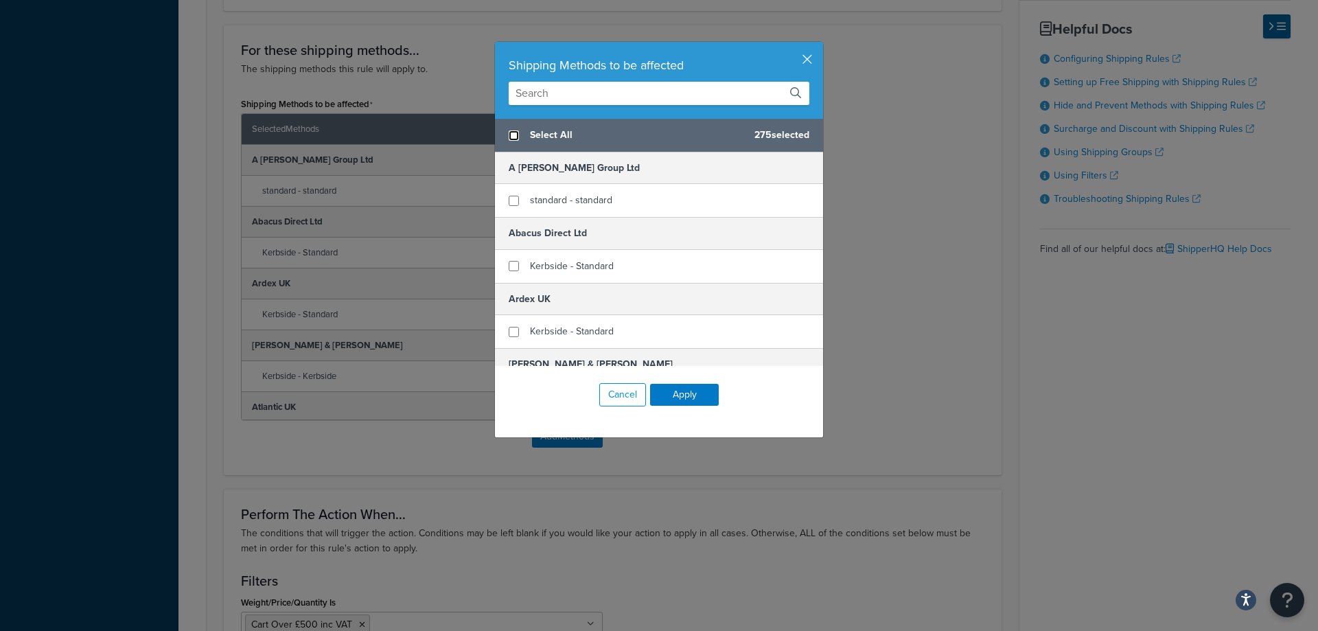
checkbox input "false"
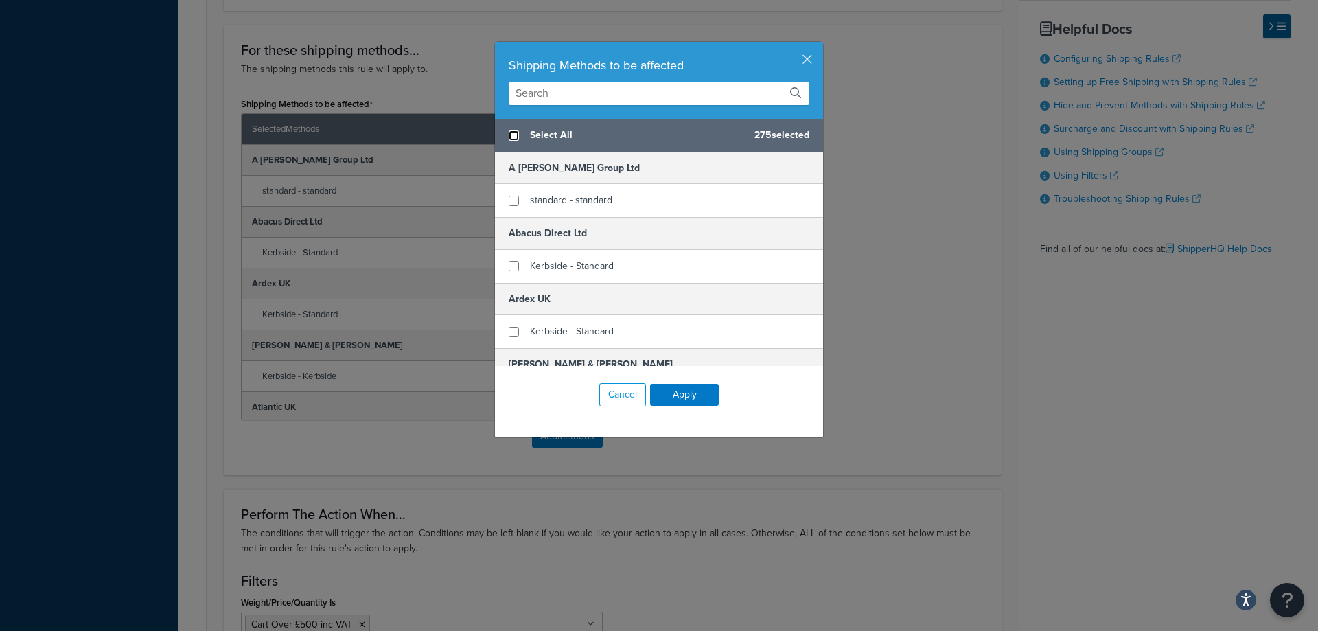
checkbox input "false"
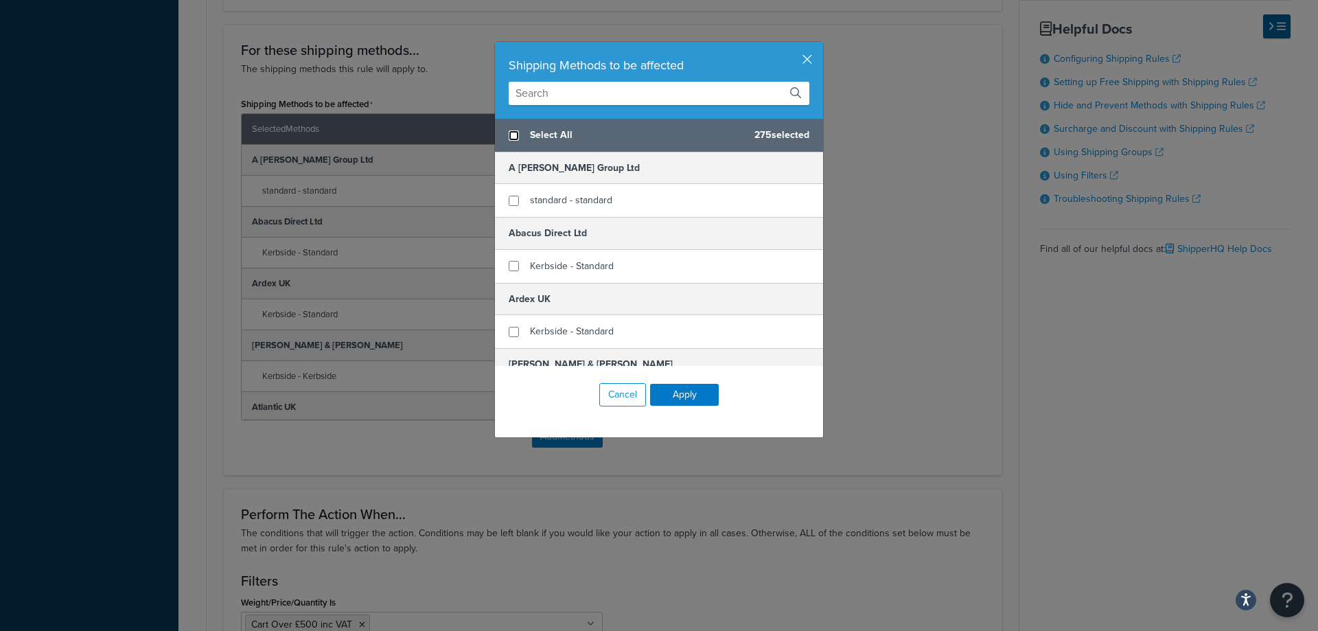
checkbox input "false"
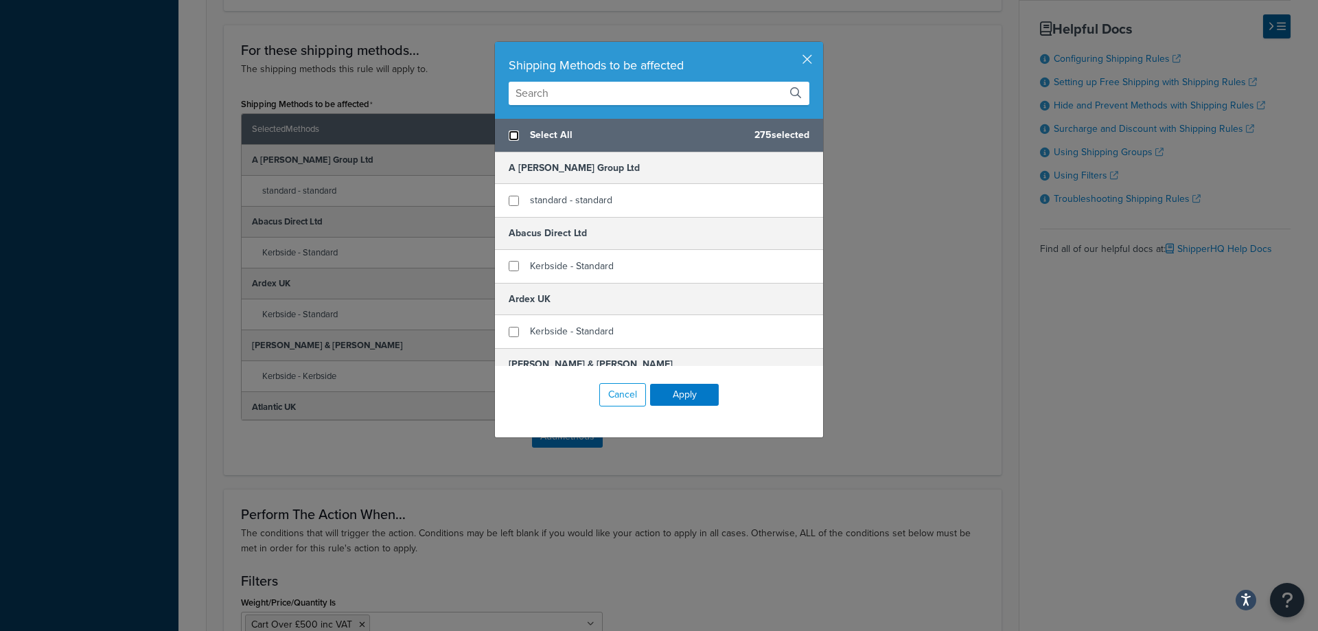
checkbox input "false"
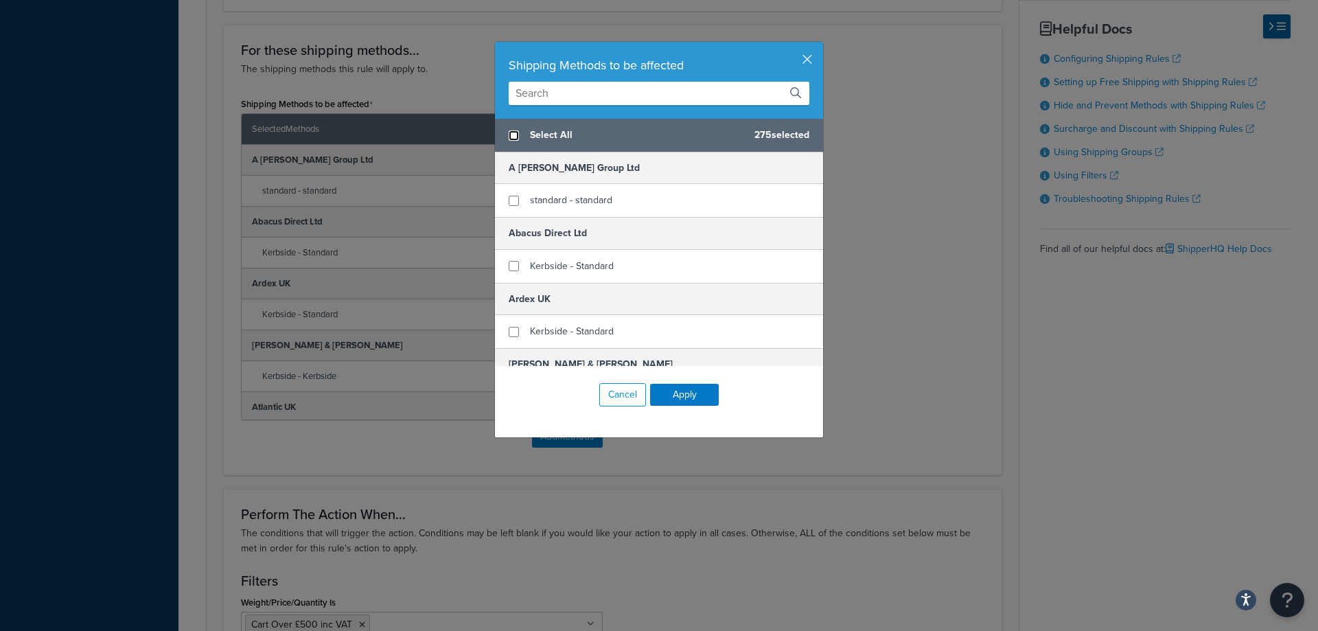
checkbox input "false"
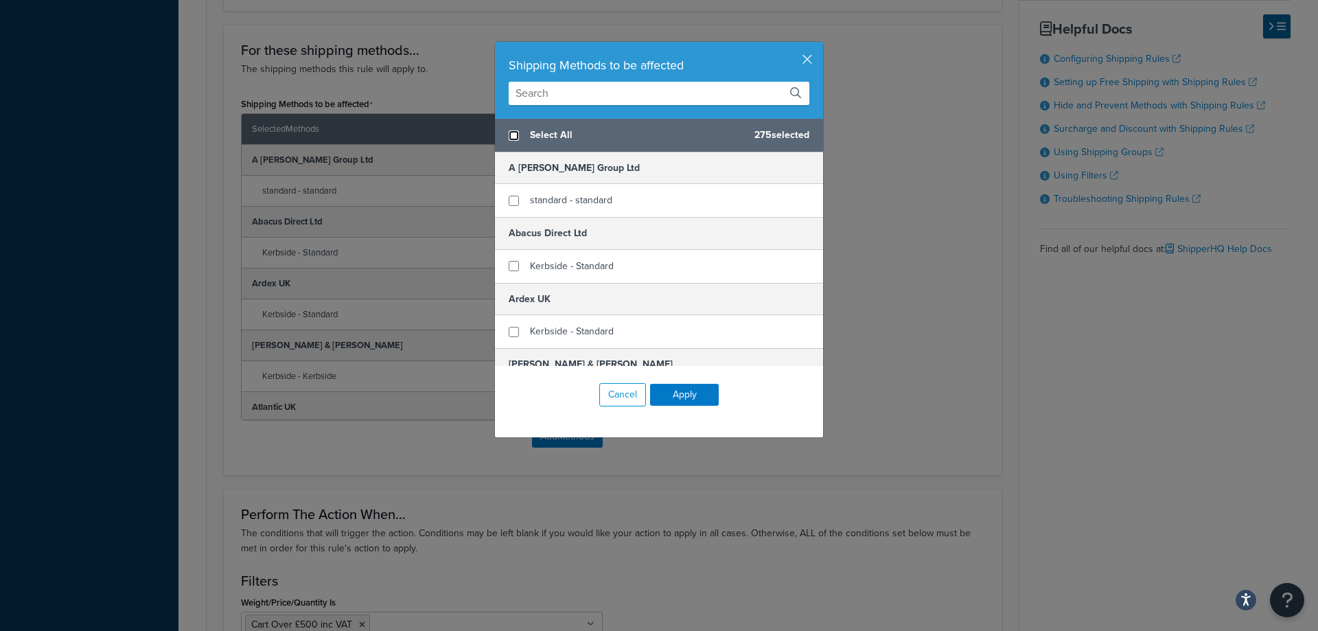
checkbox input "false"
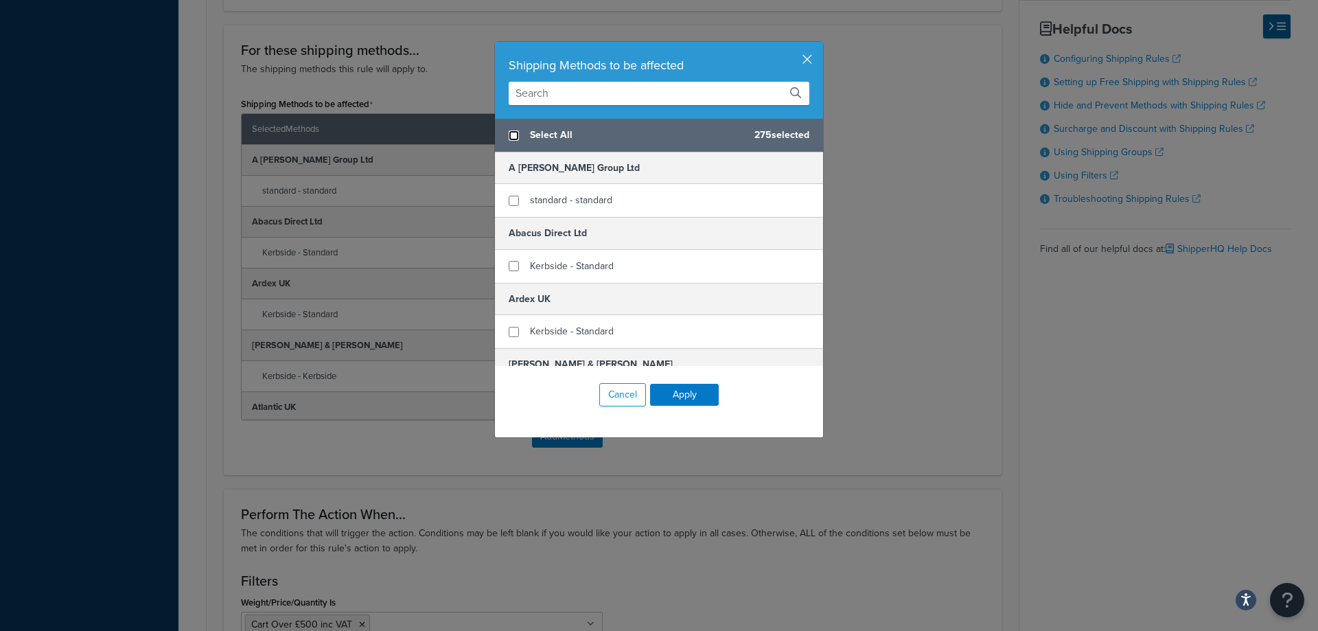
checkbox input "false"
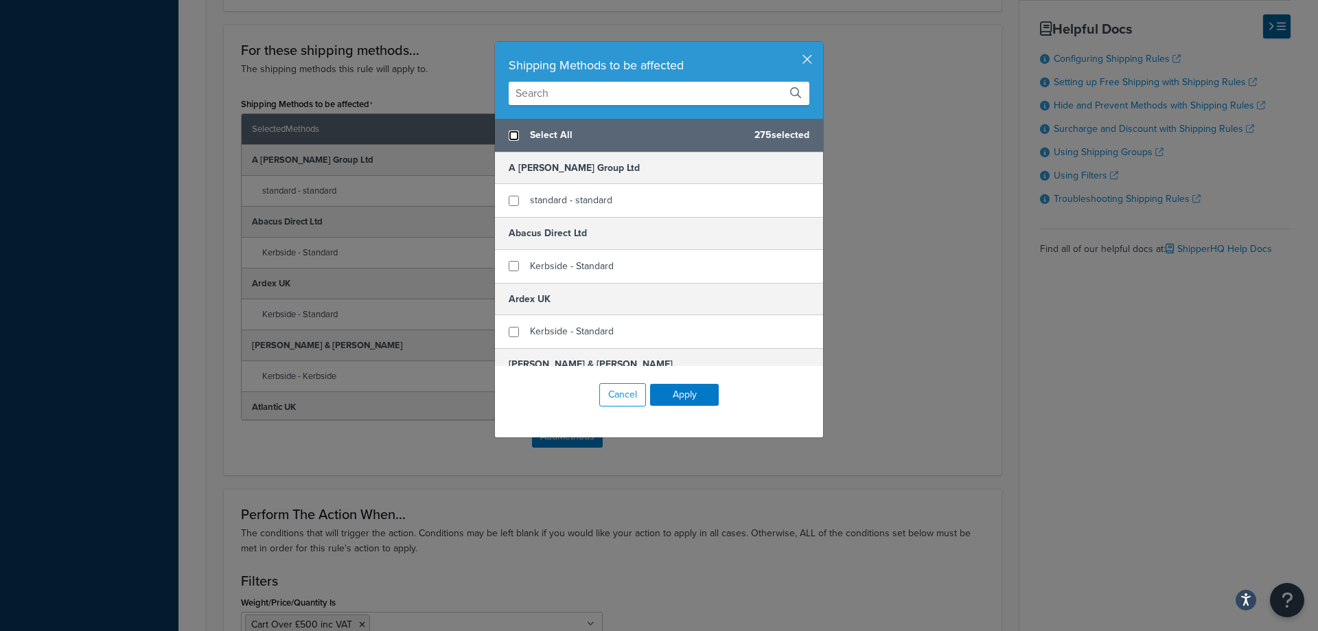
checkbox input "false"
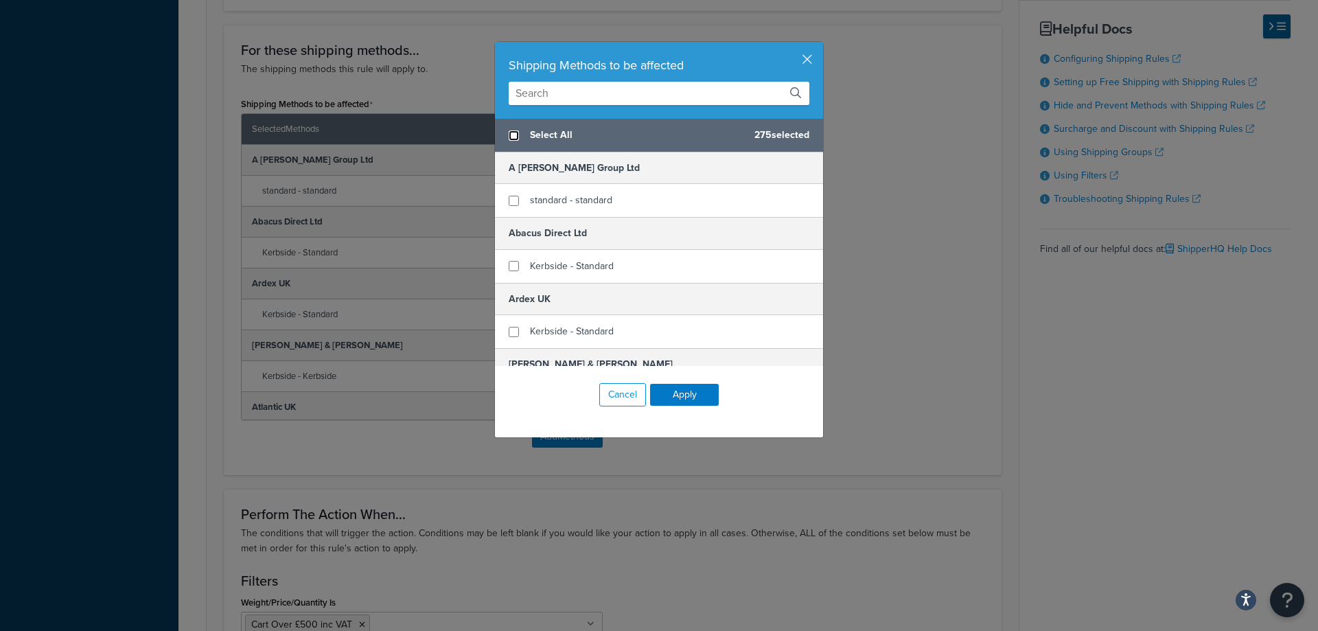
checkbox input "false"
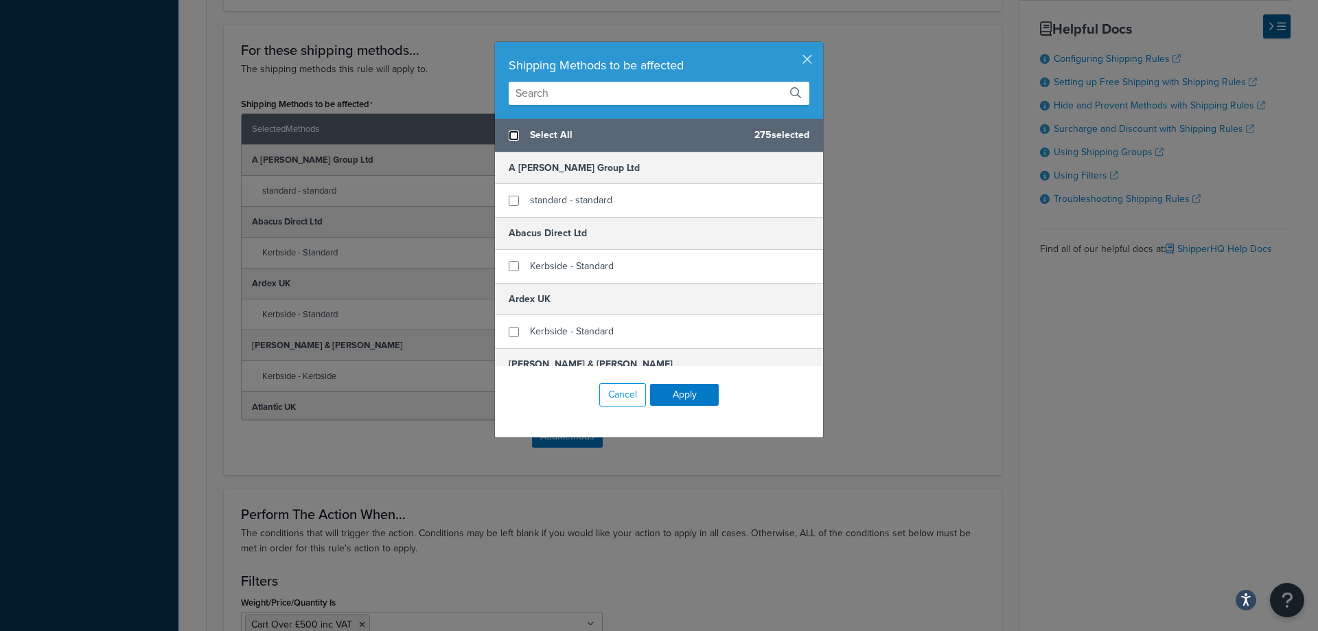
checkbox input "false"
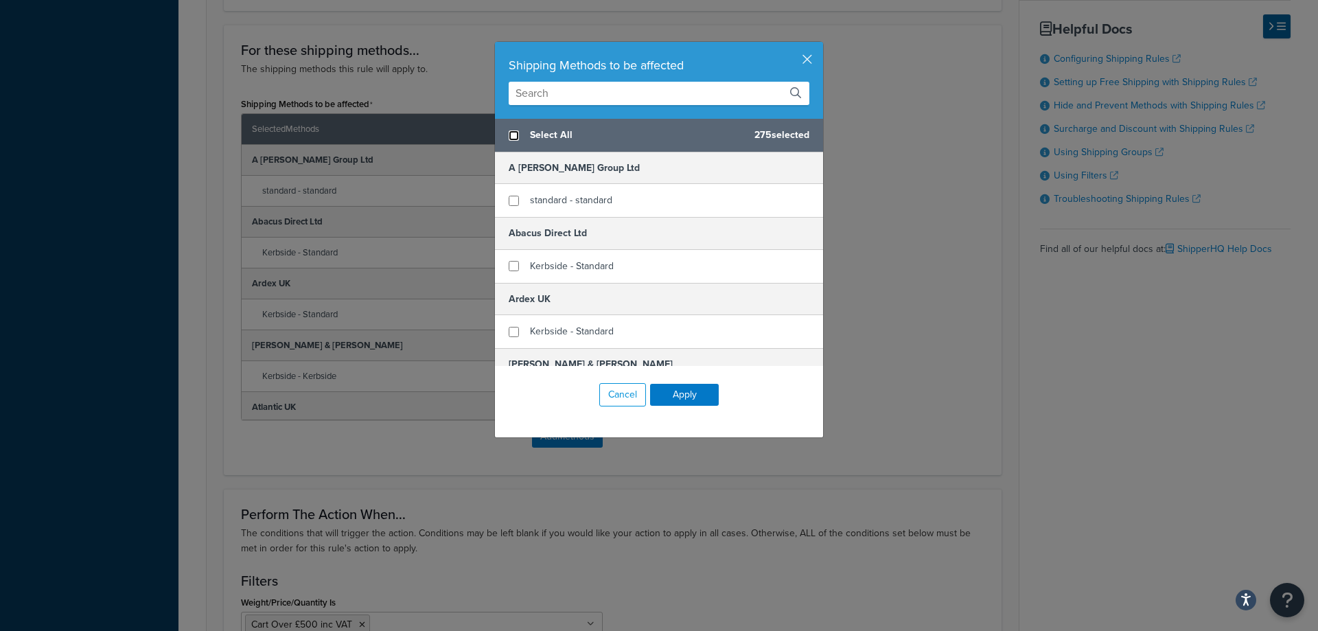
checkbox input "false"
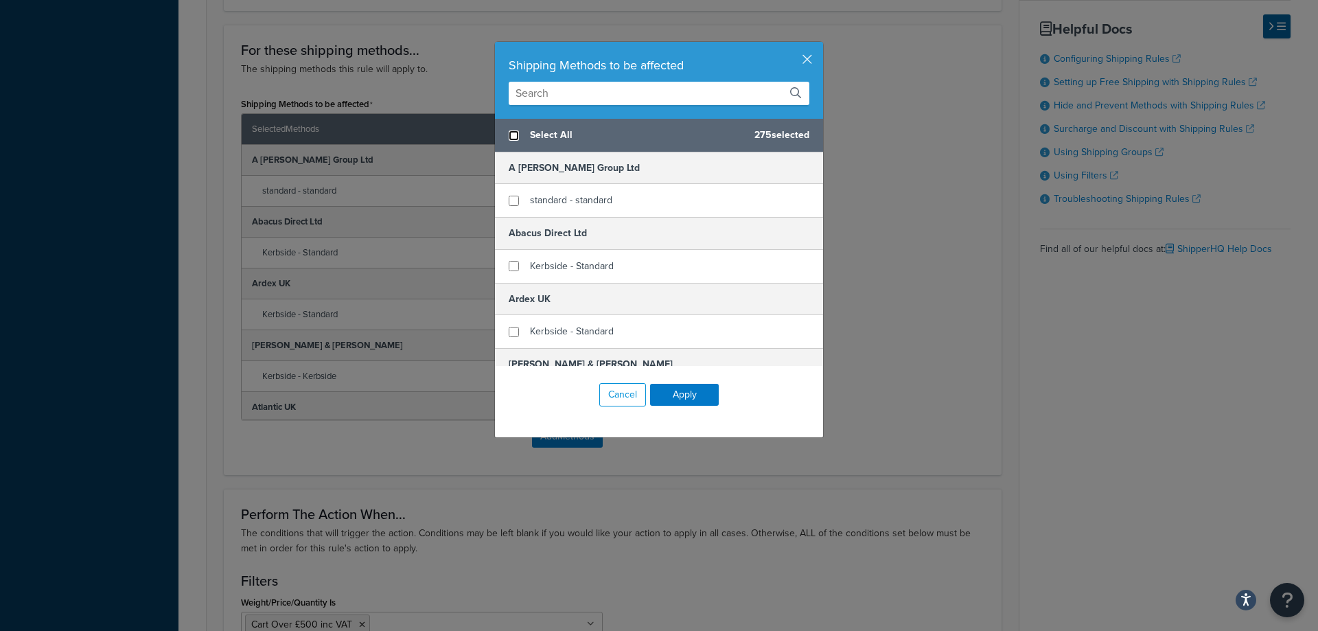
checkbox input "false"
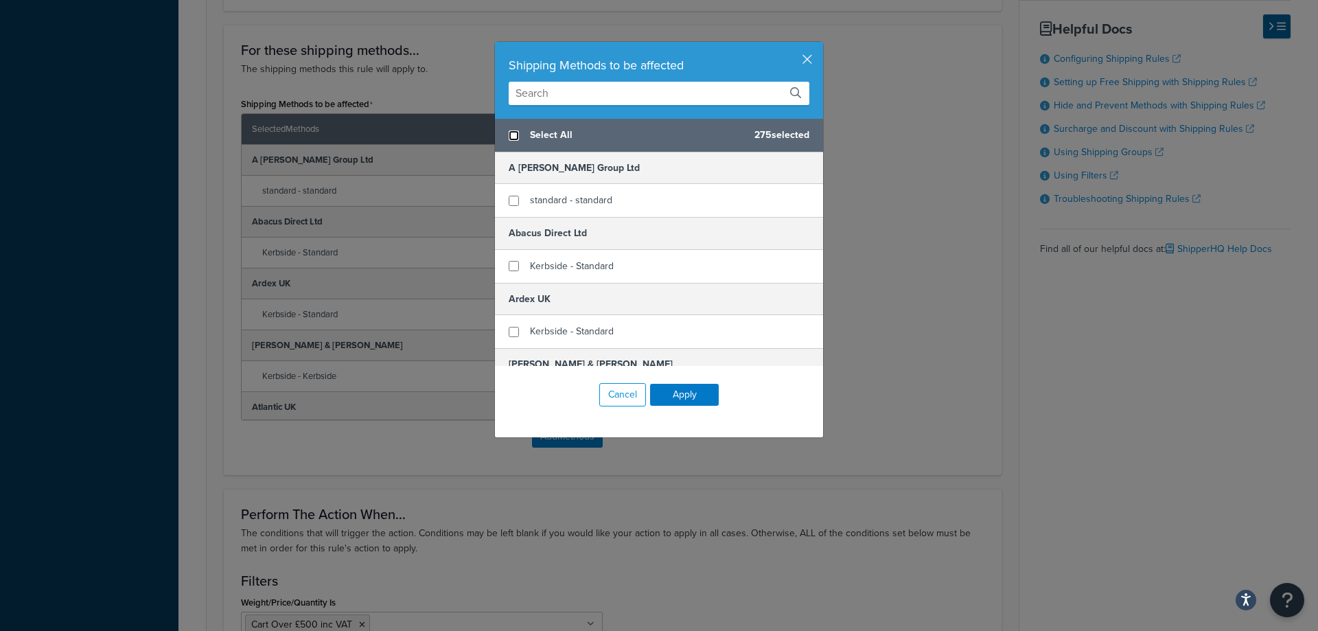
checkbox input "false"
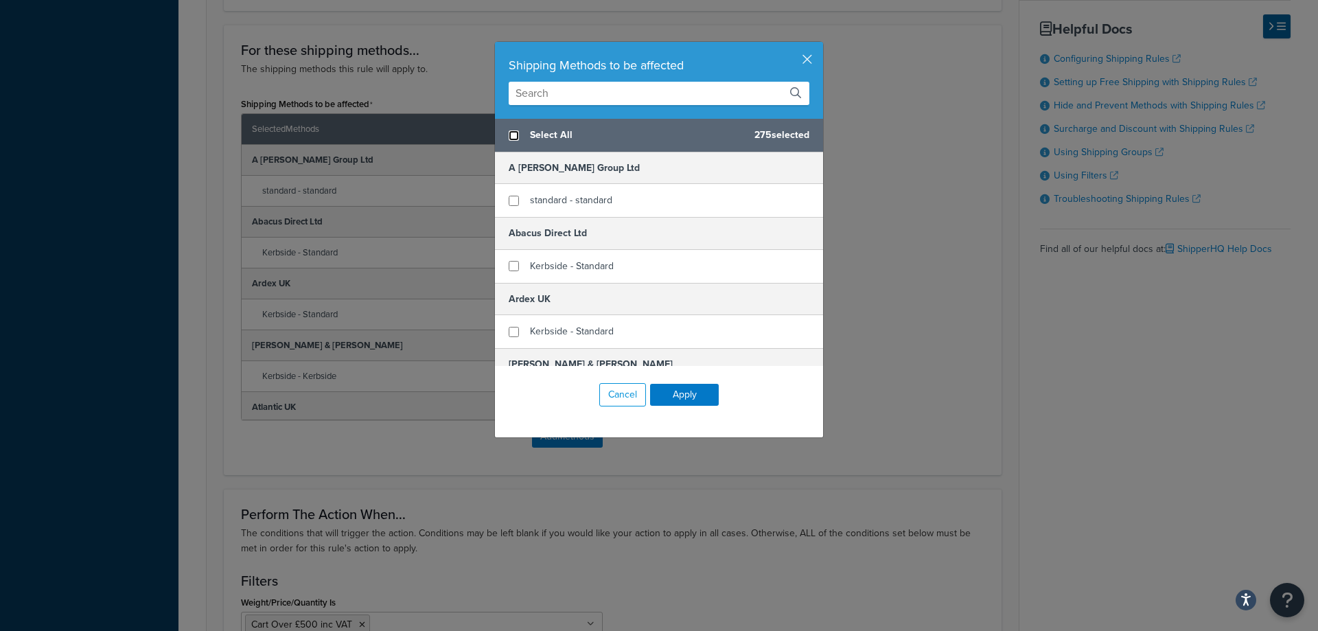
checkbox input "false"
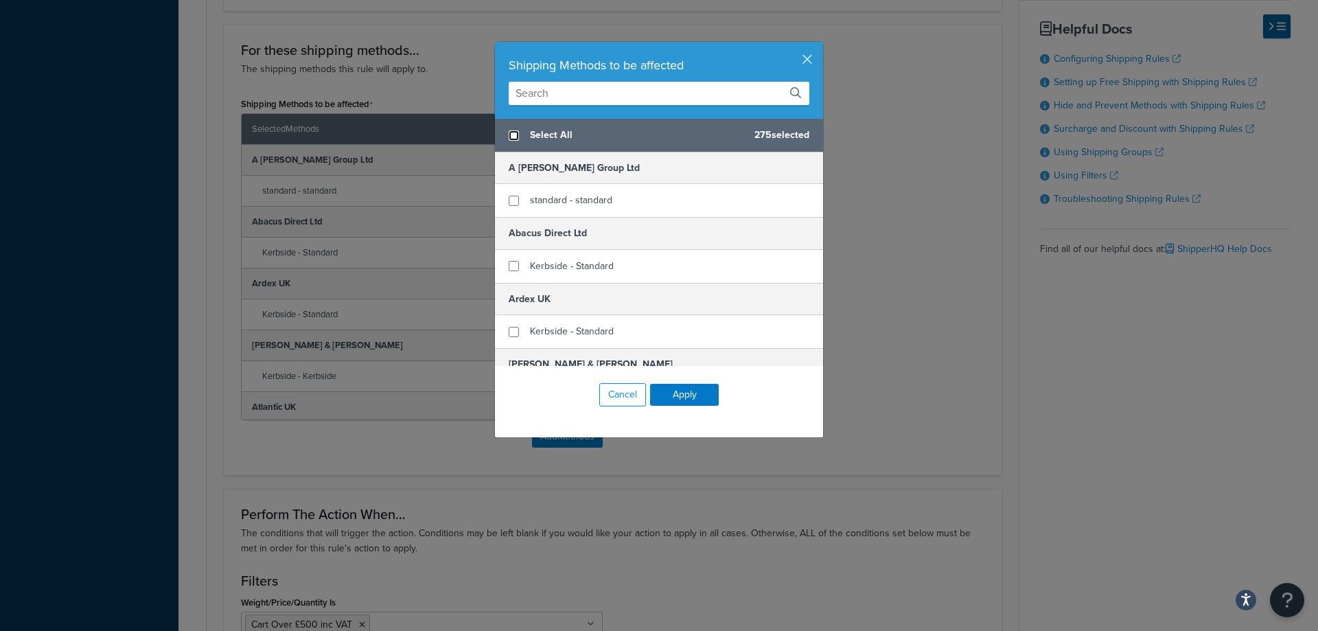
checkbox input "false"
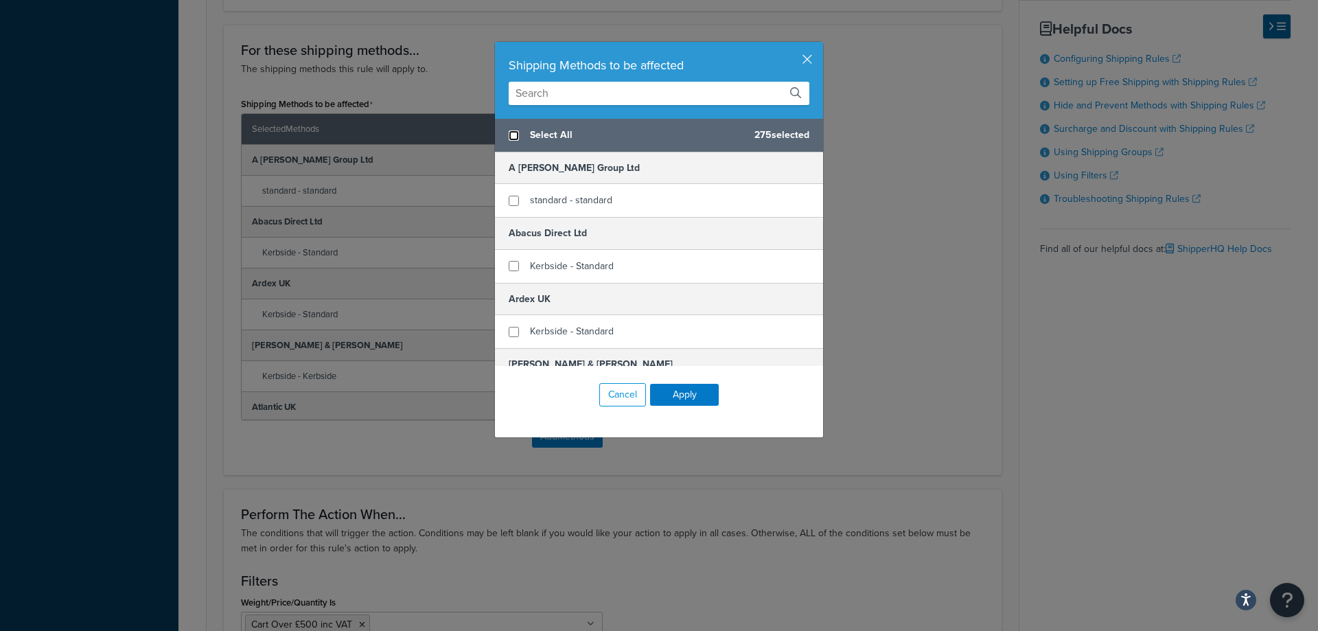
checkbox input "false"
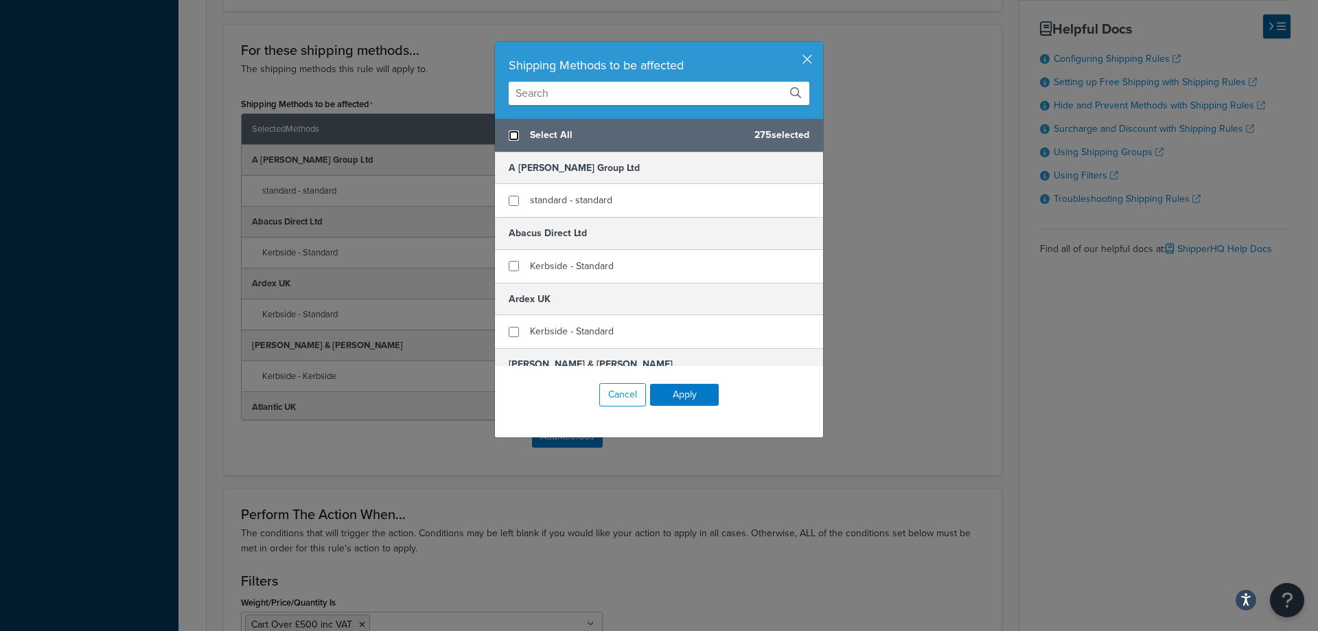
checkbox input "false"
click at [509, 132] on input "checkbox" at bounding box center [514, 135] width 10 height 10
click at [623, 376] on div "Cancel Apply" at bounding box center [659, 395] width 328 height 58
click at [616, 388] on button "Cancel" at bounding box center [622, 394] width 47 height 23
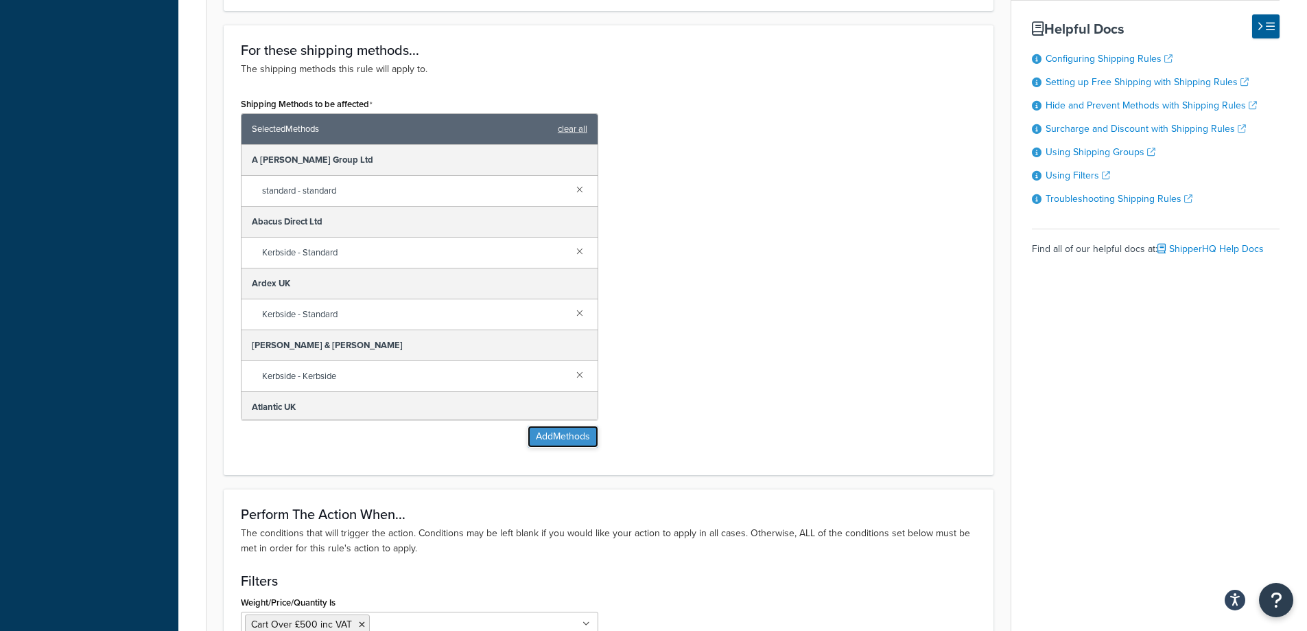
click at [565, 439] on button "Add Methods" at bounding box center [563, 437] width 71 height 22
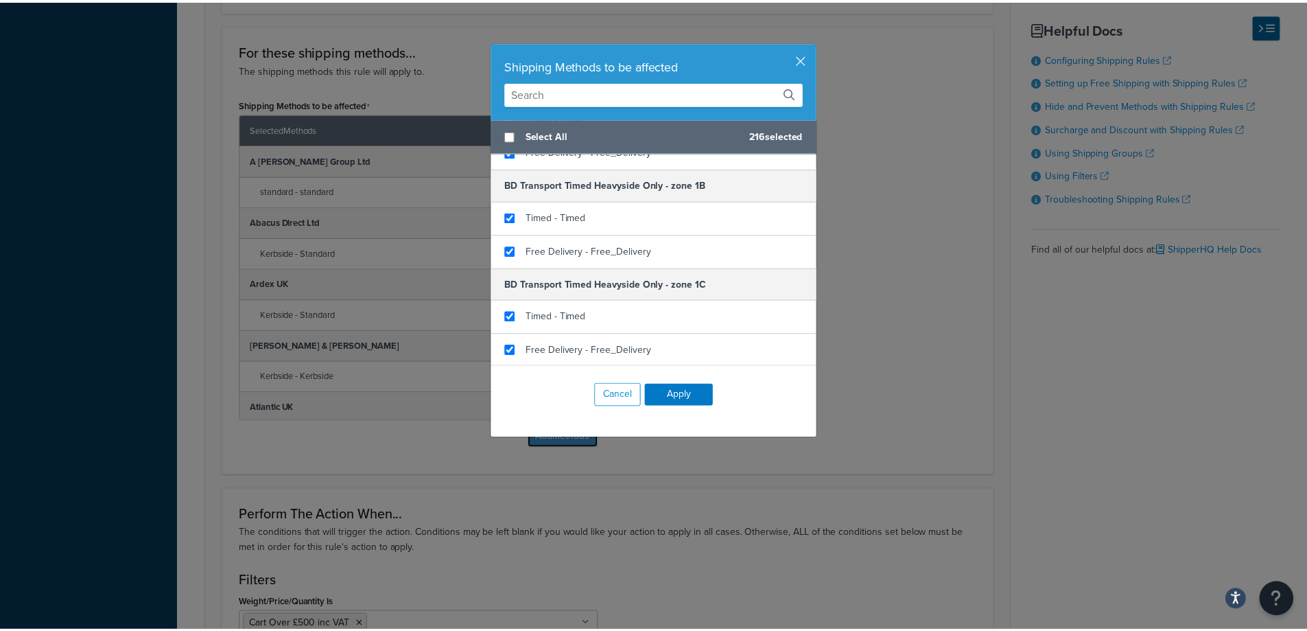
scroll to position [2745, 0]
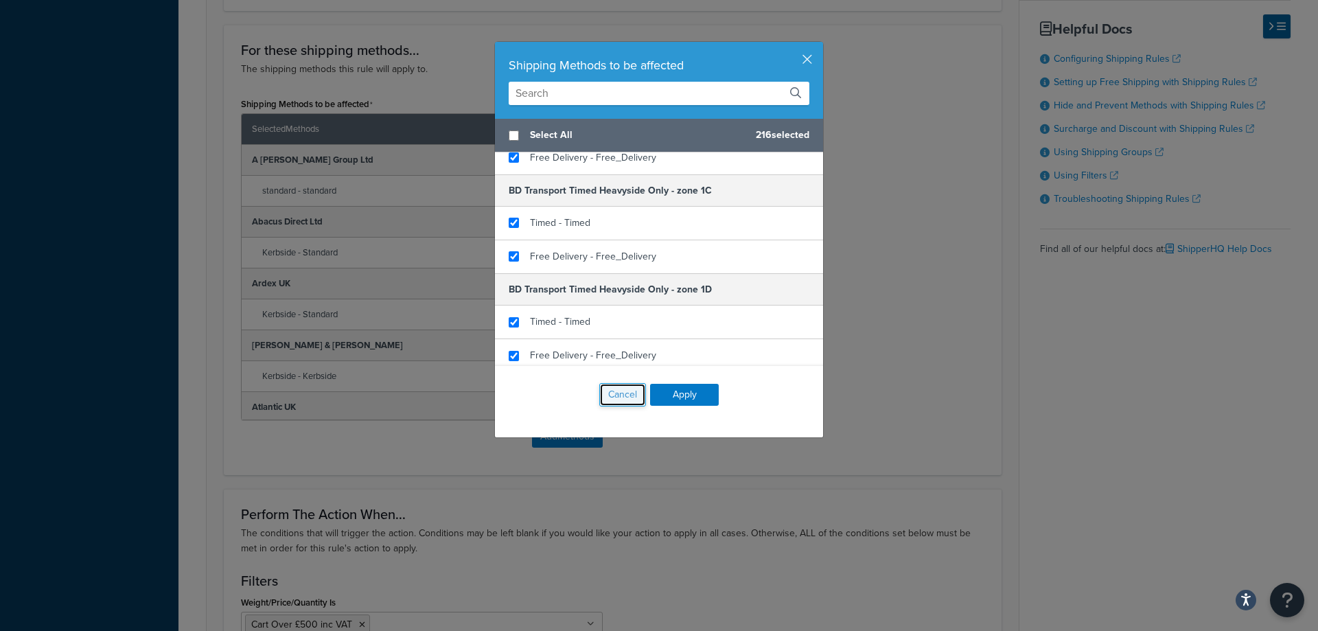
click at [608, 399] on button "Cancel" at bounding box center [622, 394] width 47 height 23
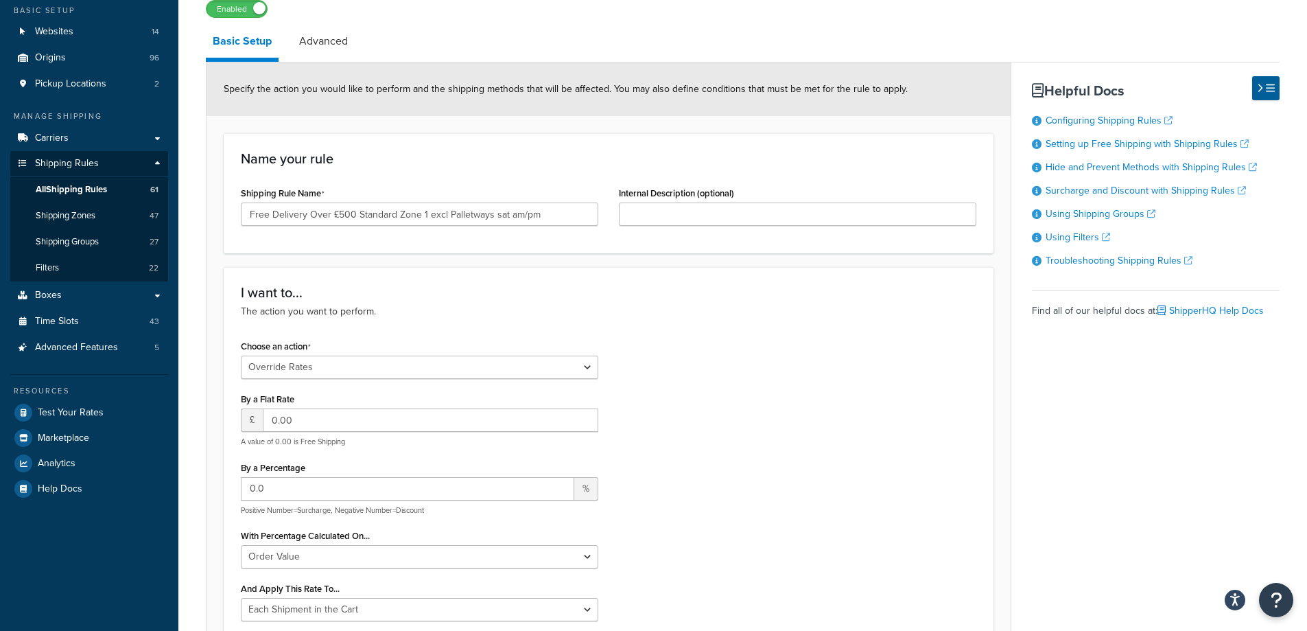
scroll to position [0, 0]
